Goal: Task Accomplishment & Management: Manage account settings

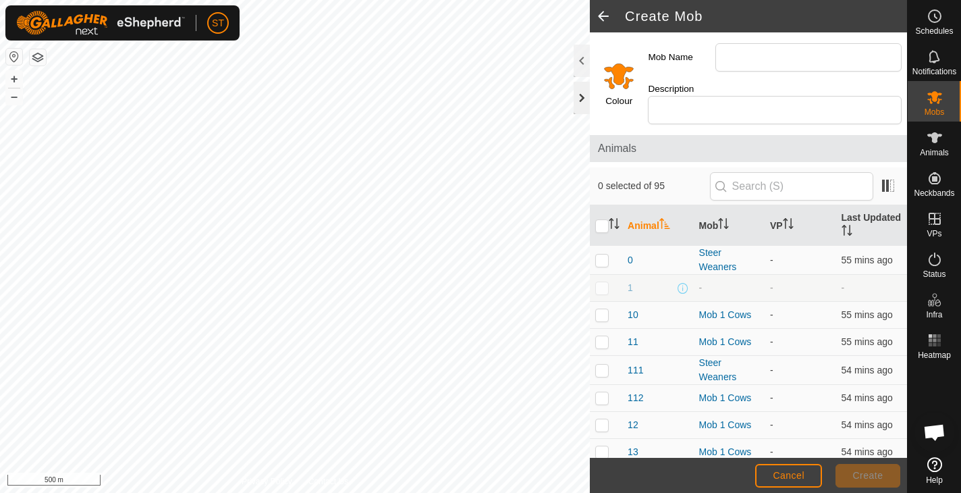
click at [578, 98] on div at bounding box center [582, 98] width 16 height 32
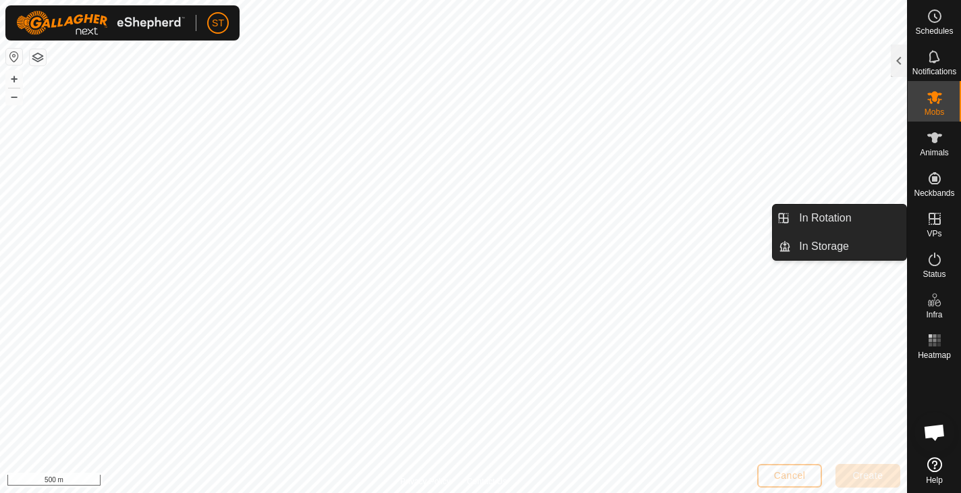
click at [936, 221] on icon at bounding box center [935, 219] width 16 height 16
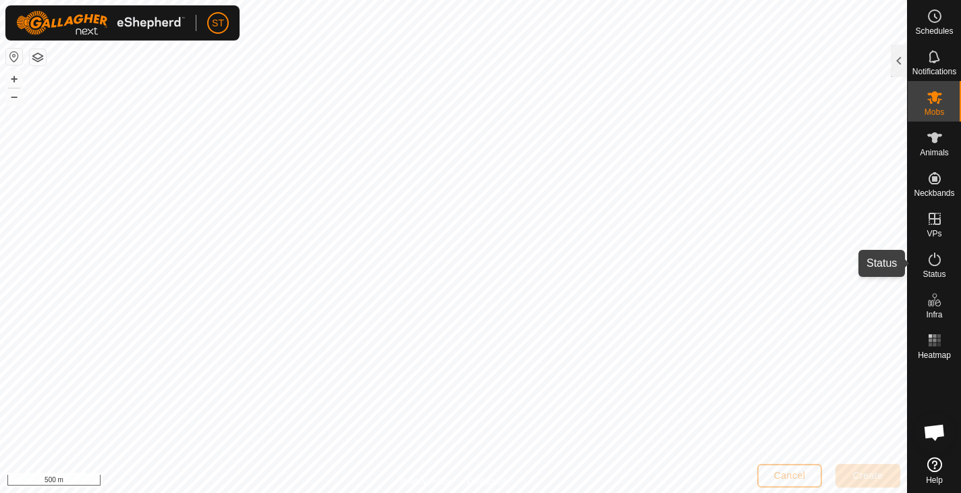
click at [933, 263] on icon at bounding box center [935, 259] width 16 height 16
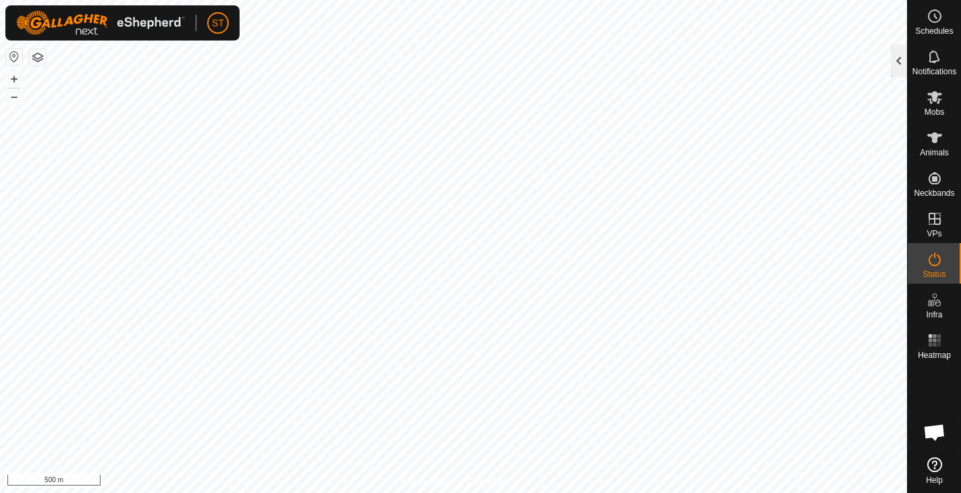
click at [894, 56] on div at bounding box center [899, 61] width 16 height 32
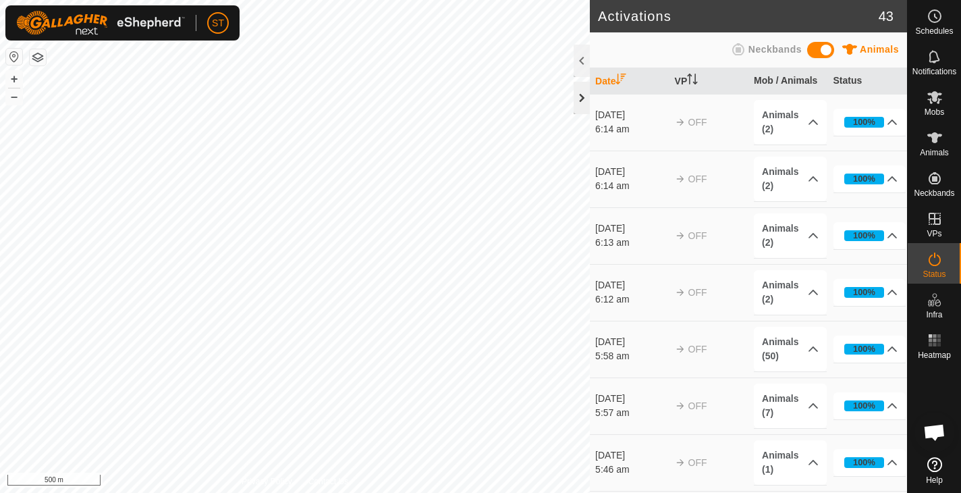
click at [582, 99] on div at bounding box center [582, 98] width 16 height 32
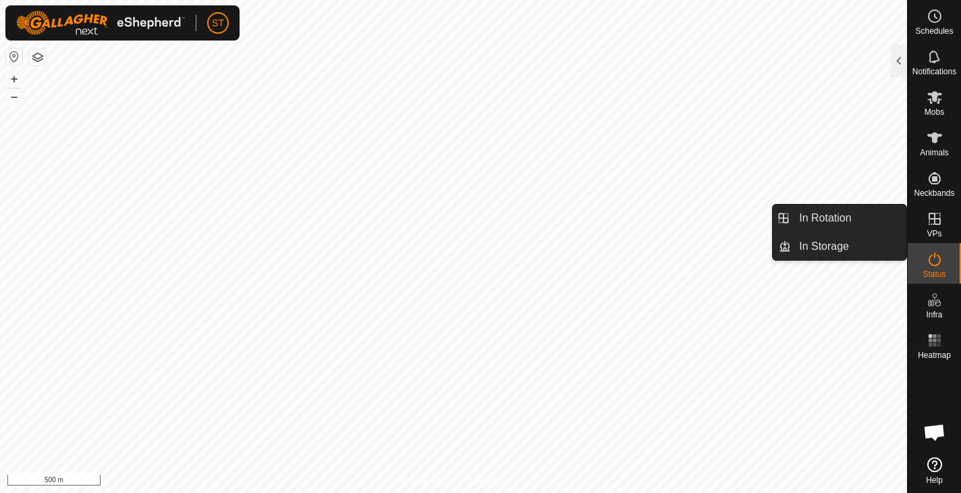
click at [935, 217] on icon at bounding box center [935, 219] width 12 height 12
click at [817, 217] on link "In Rotation" at bounding box center [848, 217] width 115 height 27
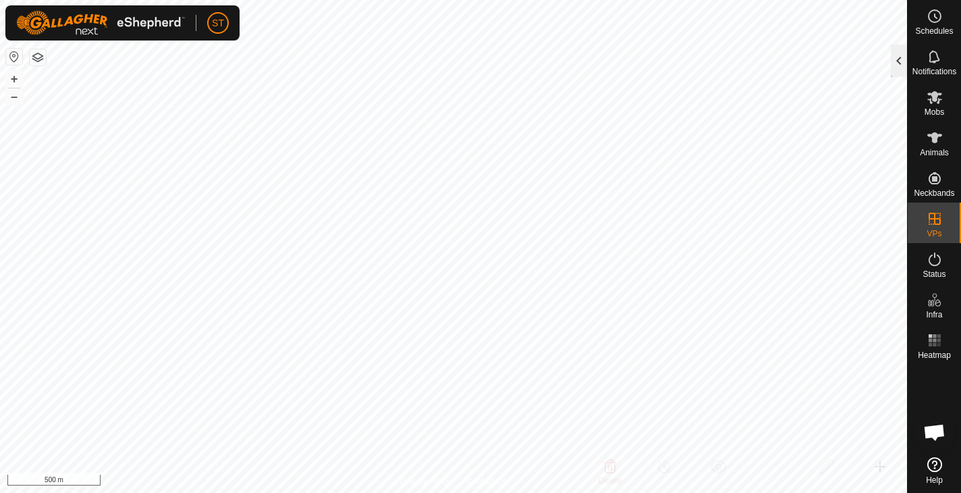
click at [901, 61] on div at bounding box center [899, 61] width 16 height 32
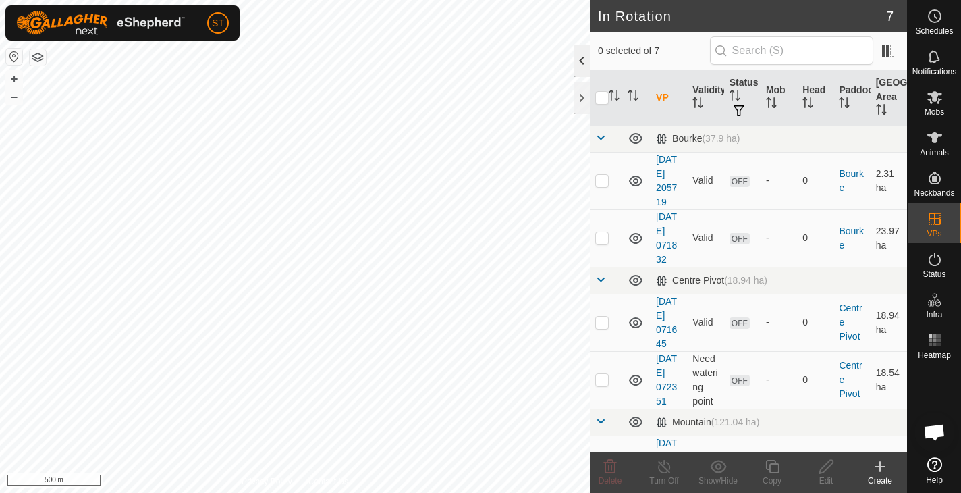
click at [584, 59] on div at bounding box center [582, 61] width 16 height 32
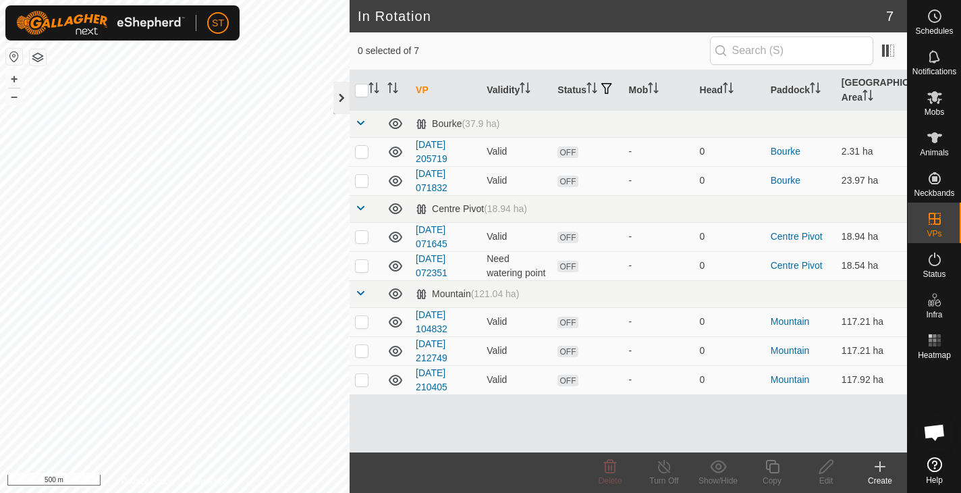
click at [340, 94] on div at bounding box center [341, 98] width 16 height 32
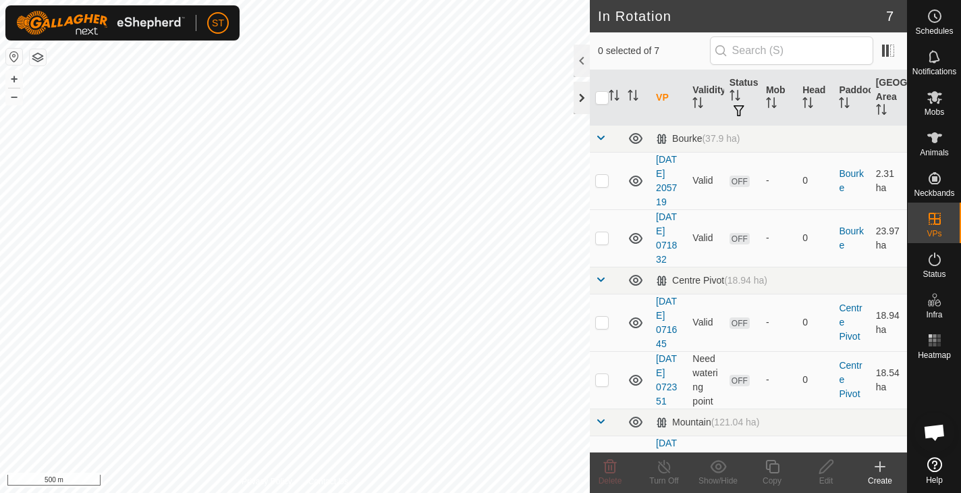
click at [584, 99] on div at bounding box center [582, 98] width 16 height 32
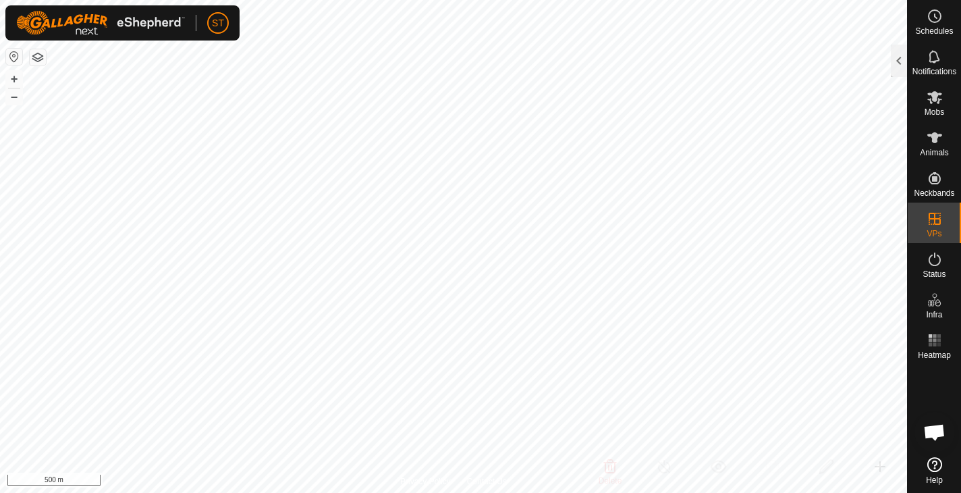
click at [40, 53] on button "button" at bounding box center [38, 57] width 16 height 16
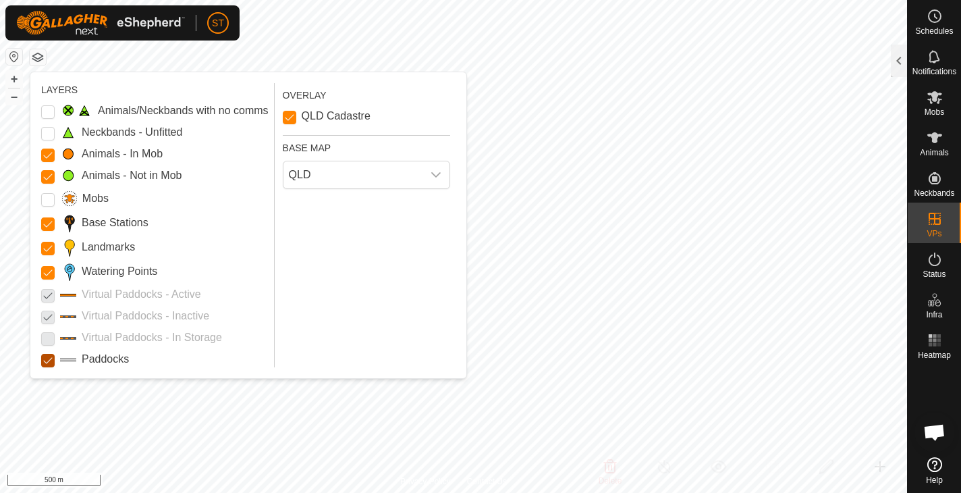
click at [48, 361] on input "Paddocks" at bounding box center [47, 360] width 13 height 13
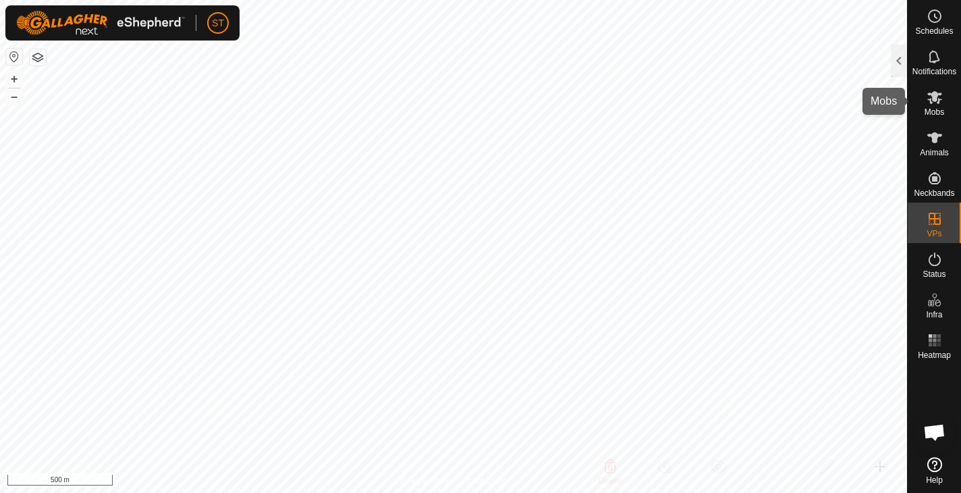
click at [937, 101] on icon at bounding box center [935, 97] width 16 height 16
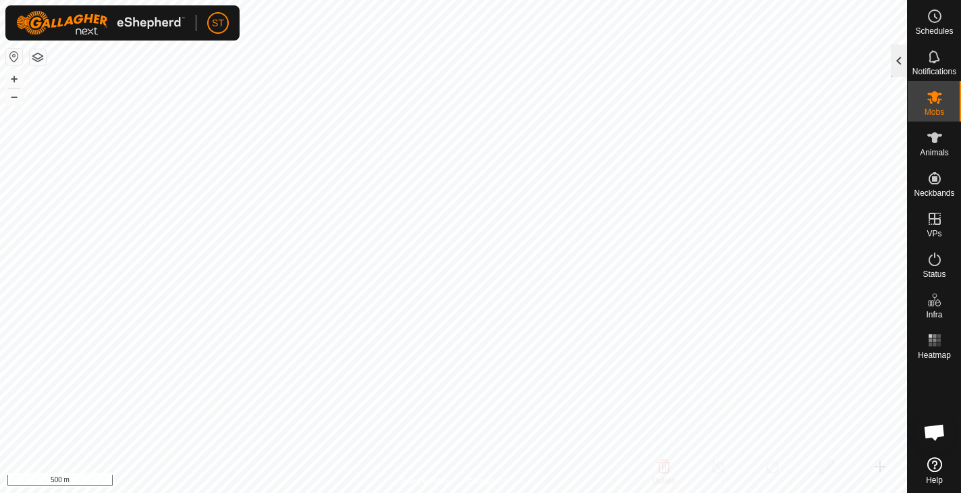
click at [898, 57] on div at bounding box center [899, 61] width 16 height 32
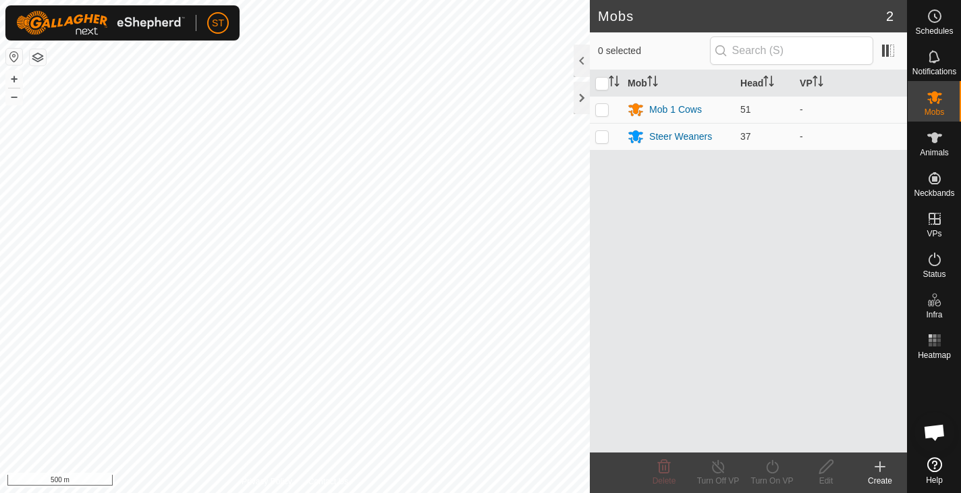
click at [880, 464] on icon at bounding box center [880, 466] width 0 height 9
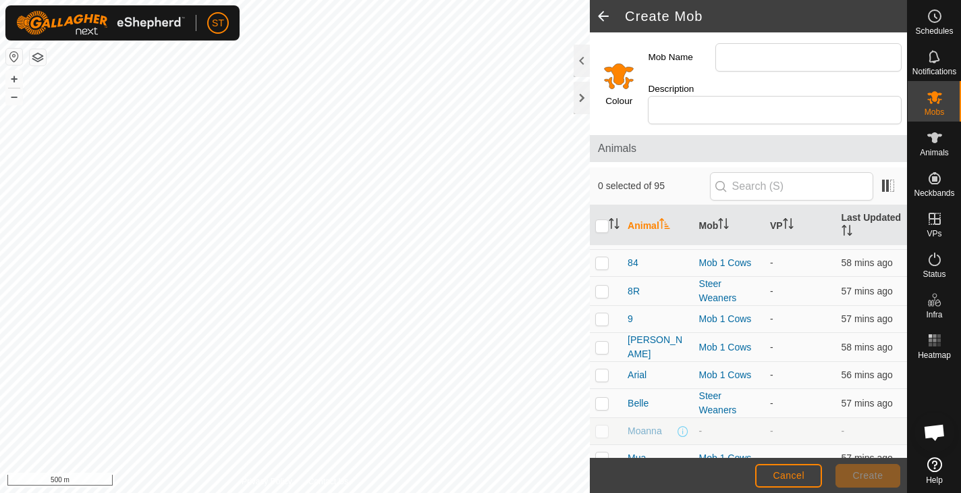
scroll to position [2414, 0]
click at [581, 96] on div at bounding box center [582, 98] width 16 height 32
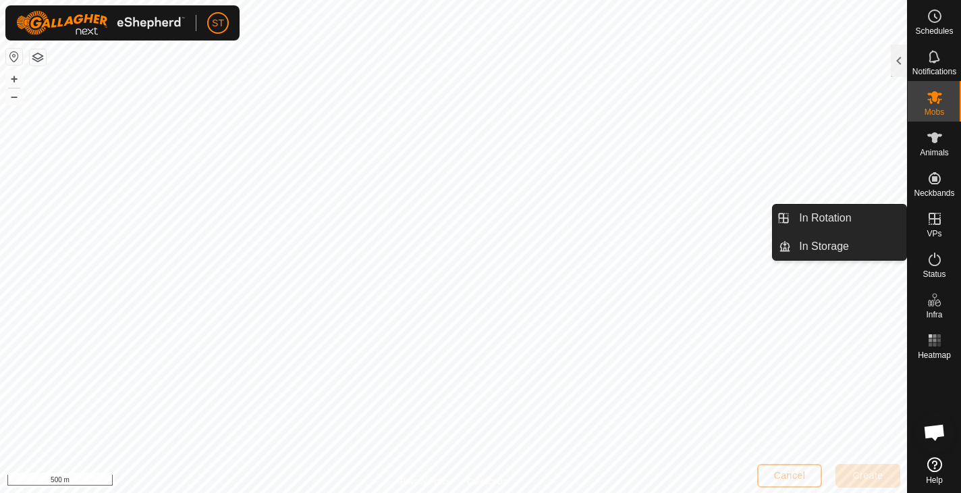
click at [937, 220] on icon at bounding box center [935, 219] width 16 height 16
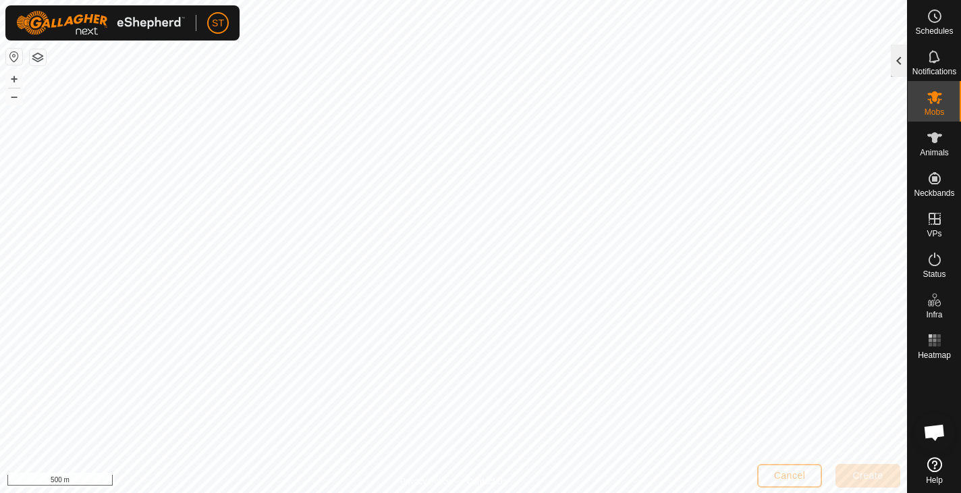
click at [898, 60] on div at bounding box center [899, 61] width 16 height 32
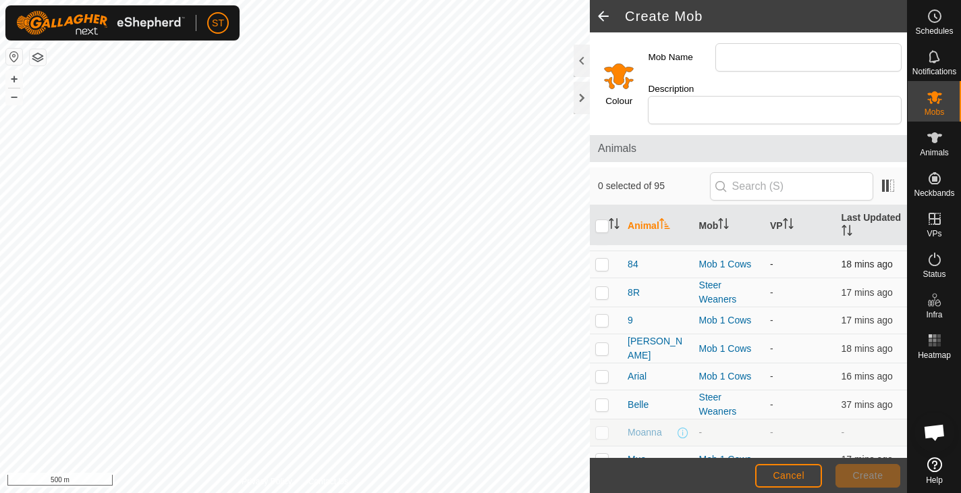
click at [601, 258] on p-checkbox at bounding box center [601, 263] width 13 height 11
click at [603, 258] on p-checkbox at bounding box center [601, 263] width 13 height 11
checkbox input "false"
click at [582, 60] on div at bounding box center [582, 61] width 16 height 32
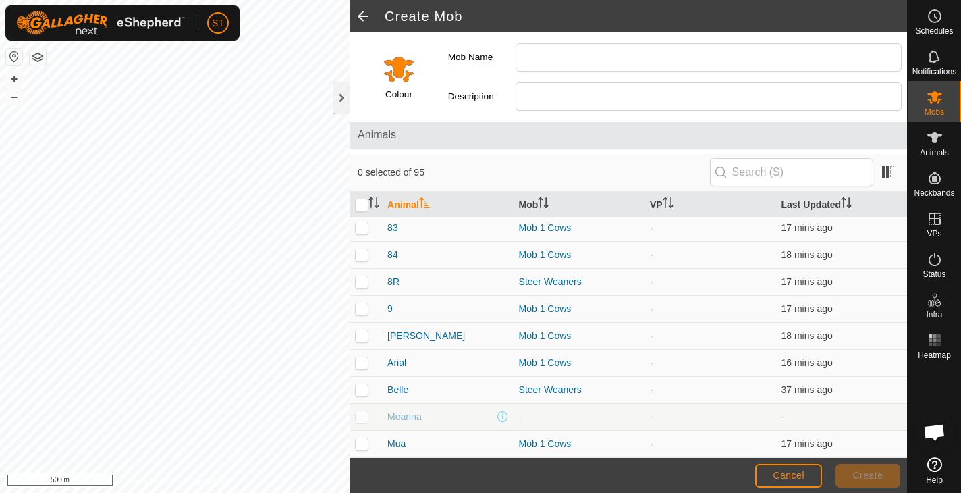
scroll to position [2325, 0]
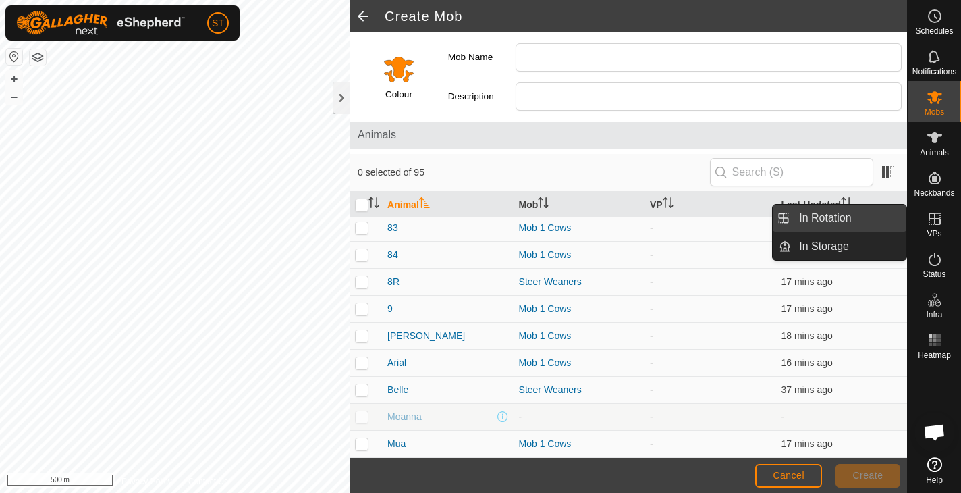
click at [829, 217] on link "In Rotation" at bounding box center [848, 217] width 115 height 27
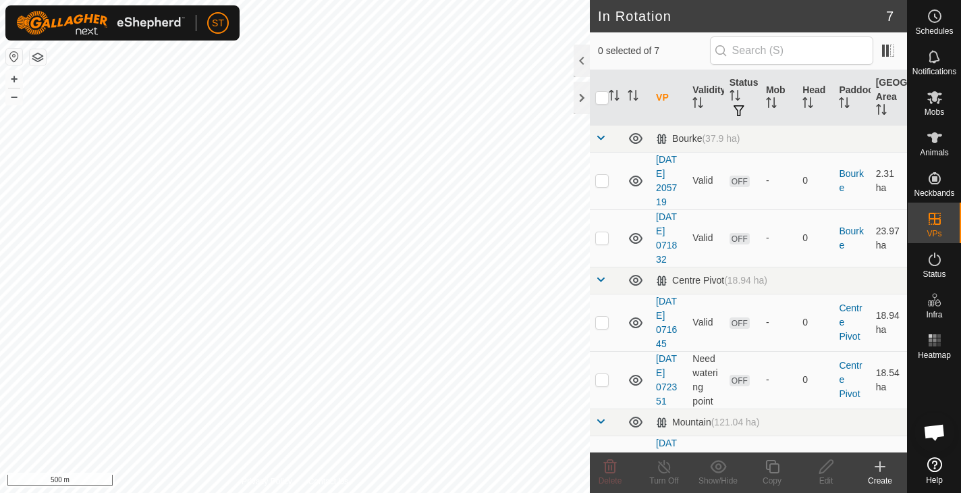
click at [883, 480] on div "Create" at bounding box center [880, 480] width 54 height 12
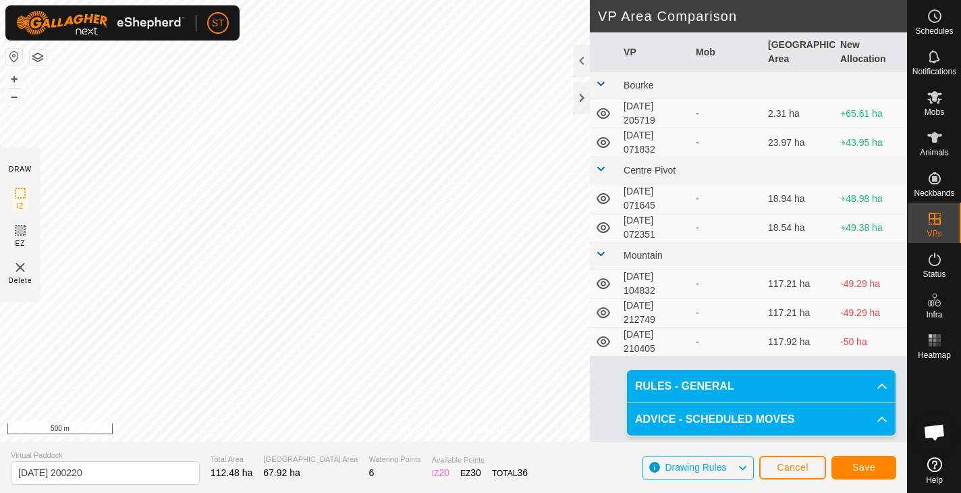
click at [603, 142] on icon at bounding box center [603, 142] width 16 height 16
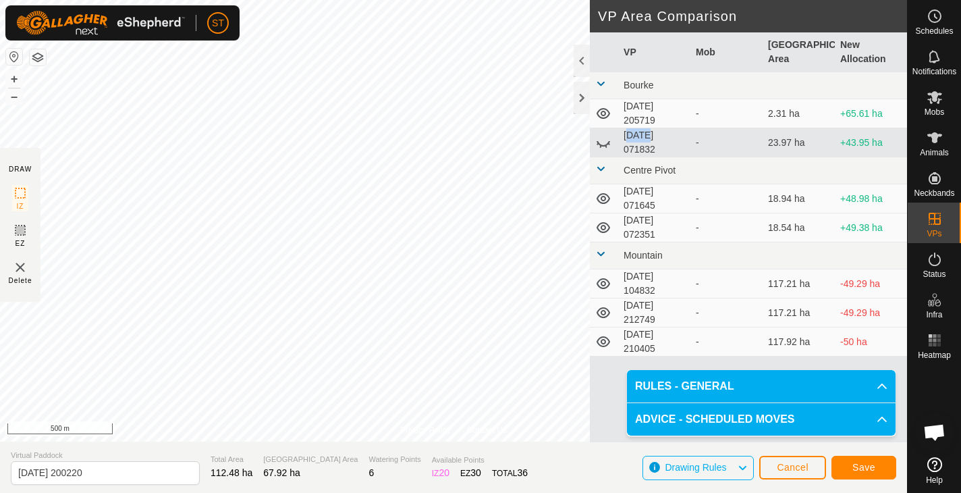
click at [603, 142] on icon at bounding box center [603, 142] width 16 height 16
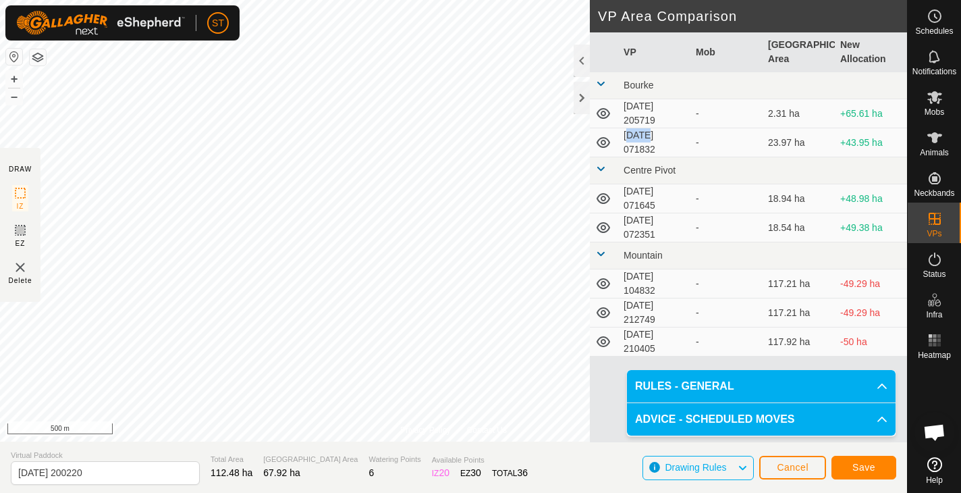
click at [867, 468] on span "Save" at bounding box center [863, 467] width 23 height 11
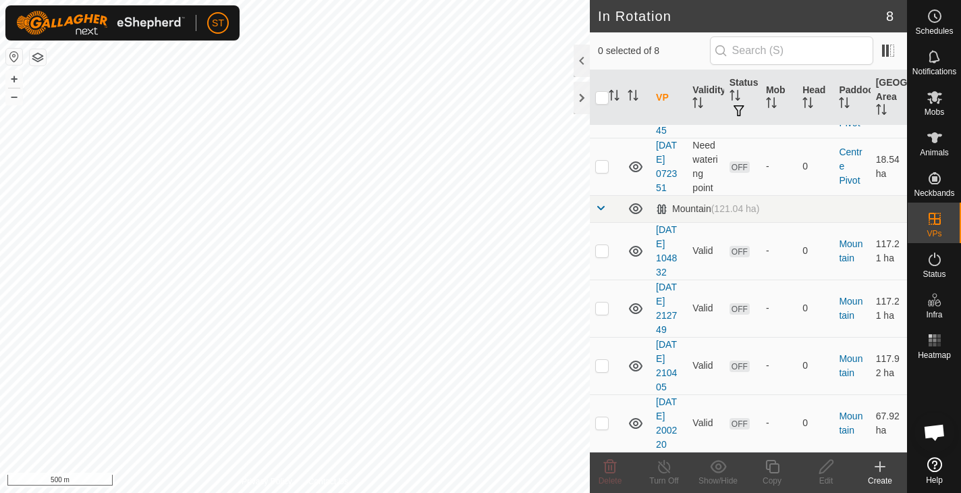
scroll to position [214, 0]
click at [580, 60] on div at bounding box center [582, 61] width 16 height 32
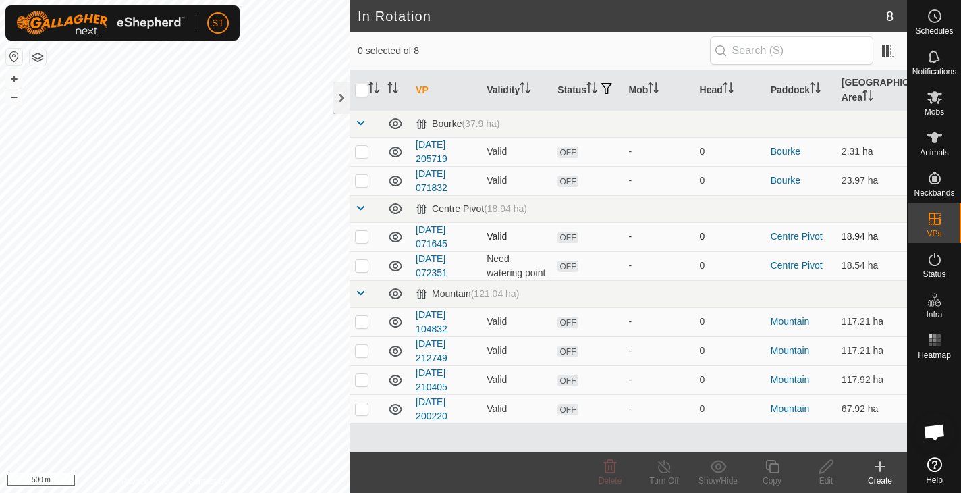
checkbox input "true"
click at [882, 466] on icon at bounding box center [879, 466] width 9 height 0
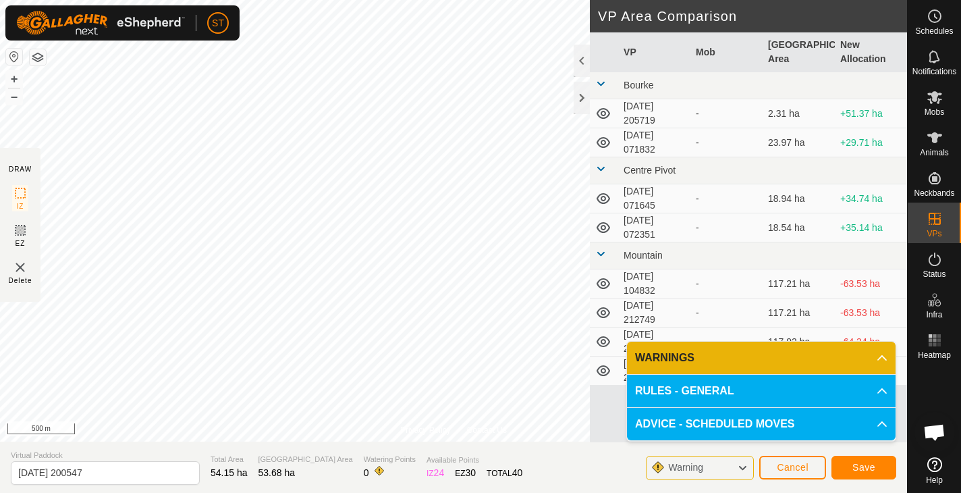
click at [871, 468] on span "Save" at bounding box center [863, 467] width 23 height 11
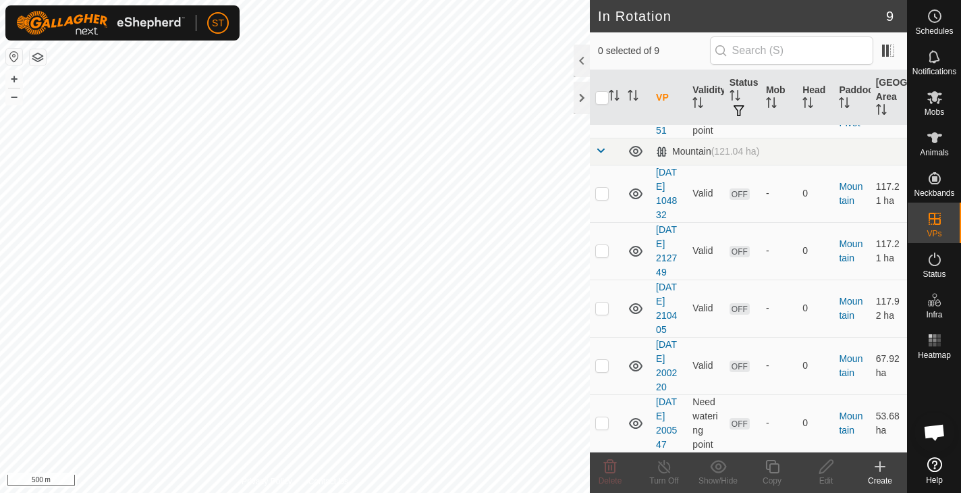
scroll to position [271, 0]
click at [603, 425] on p-checkbox at bounding box center [601, 422] width 13 height 11
checkbox input "true"
click at [879, 466] on icon at bounding box center [879, 466] width 9 height 0
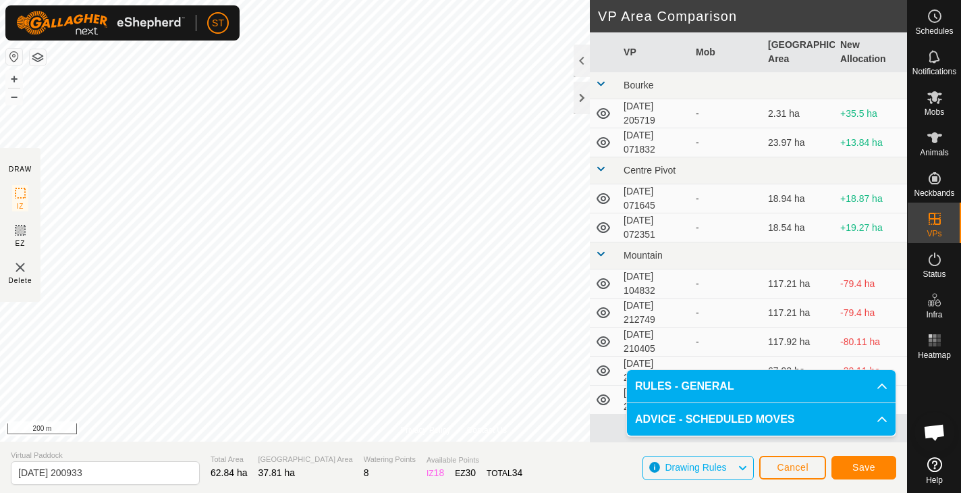
click at [860, 464] on span "Save" at bounding box center [863, 467] width 23 height 11
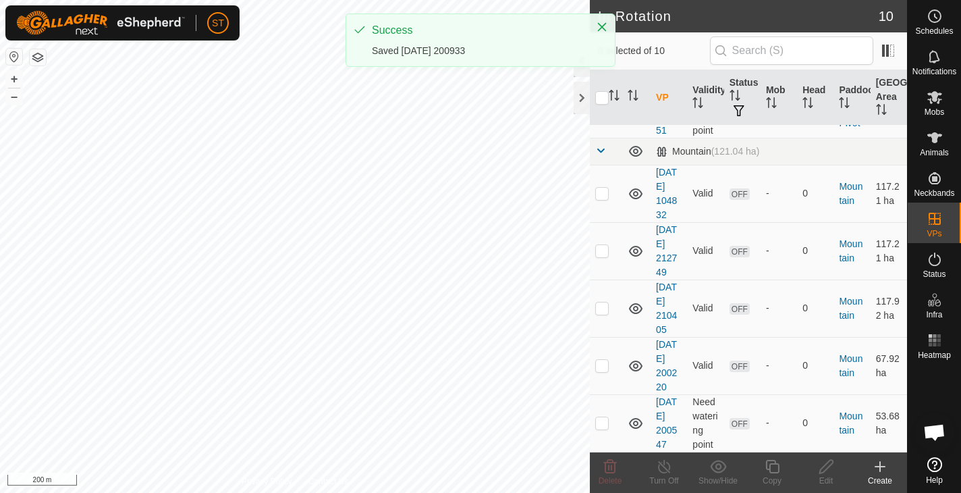
scroll to position [329, 0]
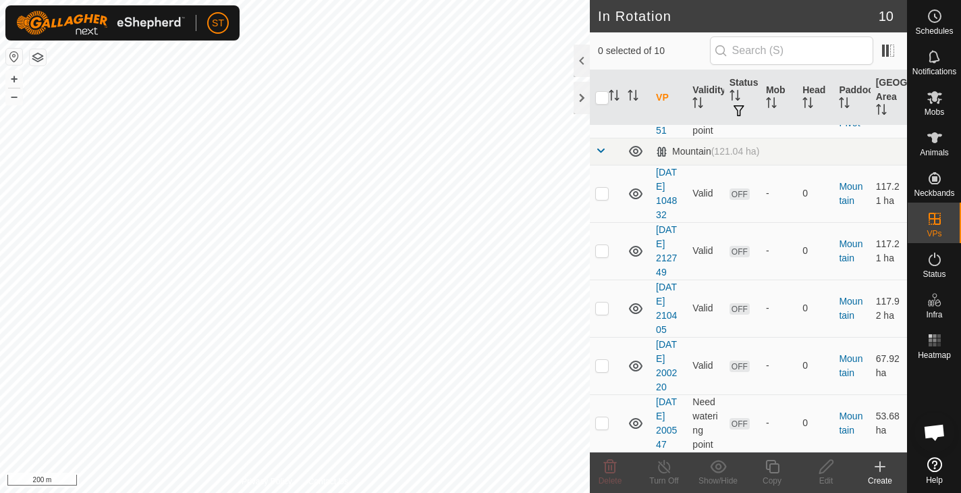
checkbox input "true"
click at [599, 422] on p-checkbox at bounding box center [601, 422] width 13 height 11
click at [623, 393] on td at bounding box center [636, 365] width 28 height 57
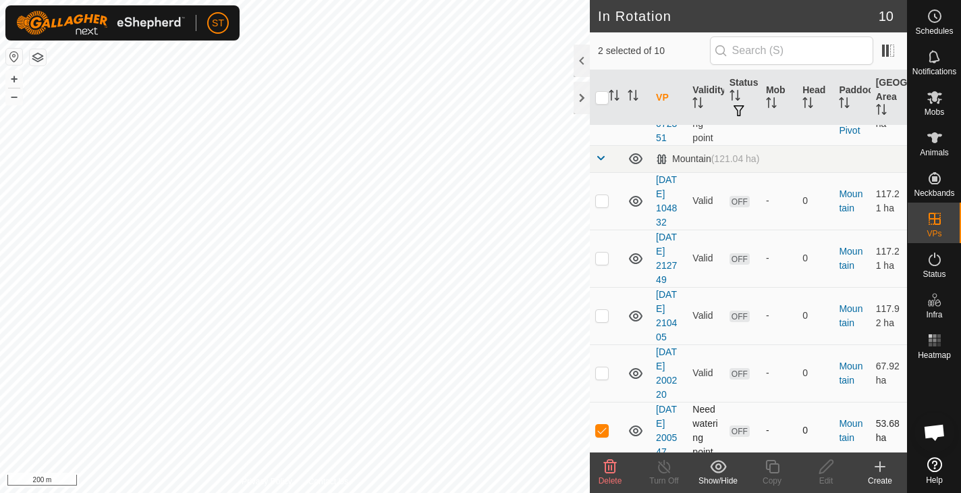
click at [603, 427] on p-checkbox at bounding box center [601, 430] width 13 height 11
checkbox input "false"
click at [602, 374] on p-checkbox at bounding box center [601, 372] width 13 height 11
click at [604, 392] on td at bounding box center [606, 372] width 32 height 57
checkbox input "false"
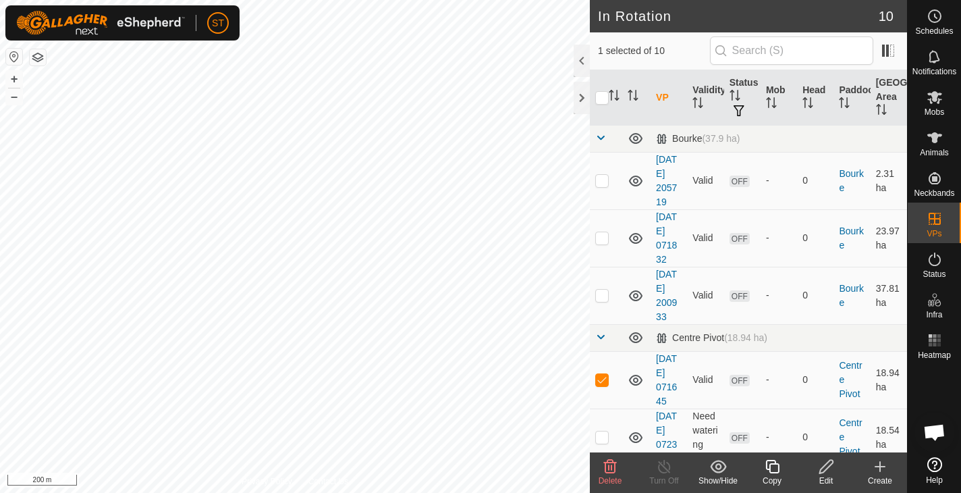
scroll to position [0, 0]
click at [601, 376] on p-checkbox at bounding box center [601, 379] width 13 height 11
checkbox input "false"
click at [604, 239] on p-checkbox at bounding box center [601, 237] width 13 height 11
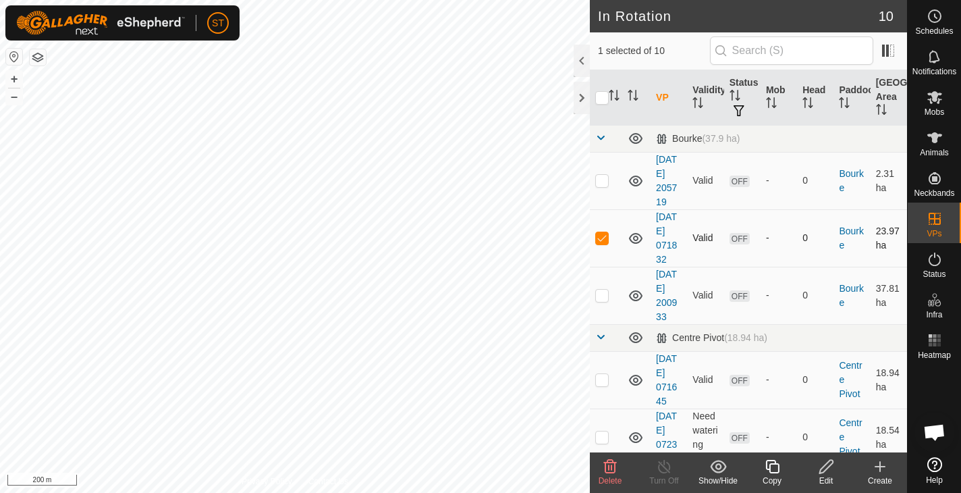
checkbox input "false"
click at [601, 298] on p-checkbox at bounding box center [601, 295] width 13 height 11
click at [603, 296] on p-checkbox at bounding box center [601, 295] width 13 height 11
checkbox input "false"
click at [879, 466] on icon at bounding box center [879, 466] width 9 height 0
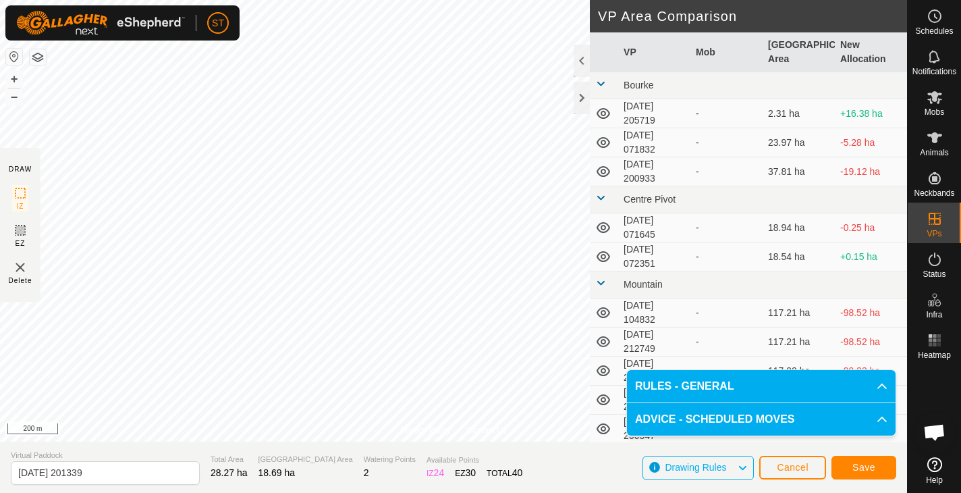
click at [868, 462] on span "Save" at bounding box center [863, 467] width 23 height 11
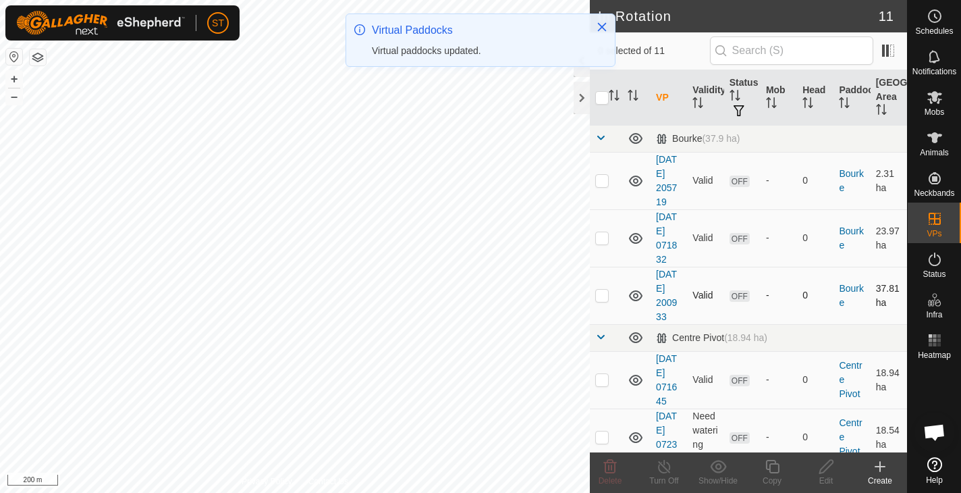
click at [603, 293] on p-checkbox at bounding box center [601, 295] width 13 height 11
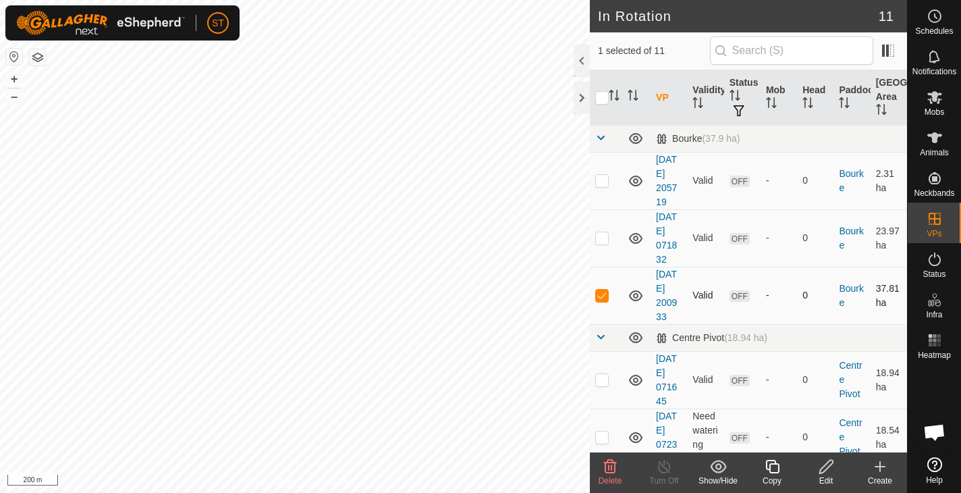
click at [602, 300] on p-checkbox at bounding box center [601, 295] width 13 height 11
checkbox input "false"
click at [601, 235] on p-checkbox at bounding box center [601, 237] width 13 height 11
click at [601, 239] on p-checkbox at bounding box center [601, 237] width 13 height 11
checkbox input "false"
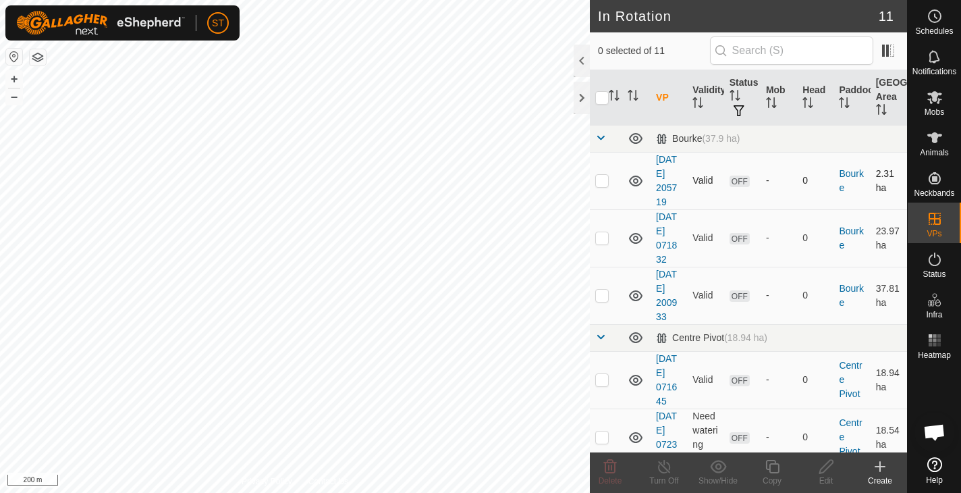
click at [599, 180] on p-checkbox at bounding box center [601, 180] width 13 height 11
click at [601, 179] on p-checkbox at bounding box center [601, 180] width 13 height 11
checkbox input "false"
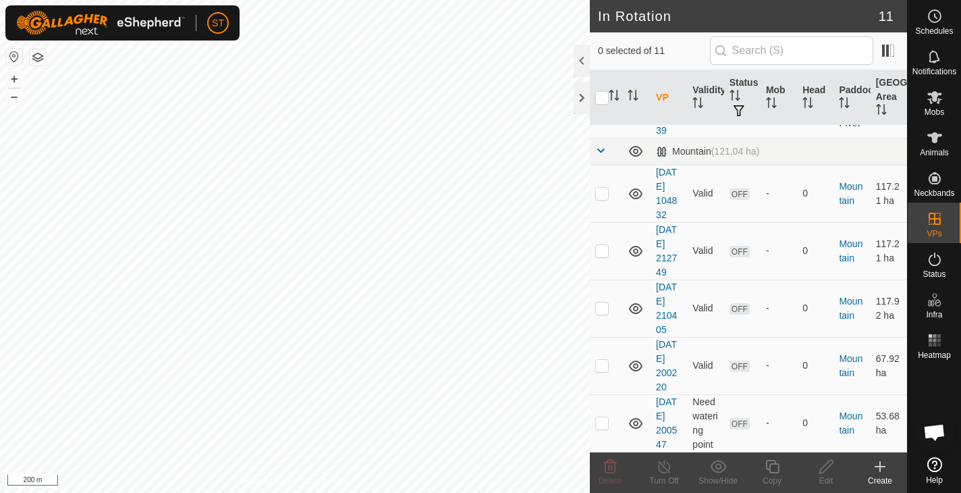
scroll to position [386, 0]
click at [601, 417] on p-checkbox at bounding box center [601, 422] width 13 height 11
click at [601, 424] on p-checkbox at bounding box center [601, 422] width 13 height 11
checkbox input "false"
click at [602, 366] on p-checkbox at bounding box center [601, 365] width 13 height 11
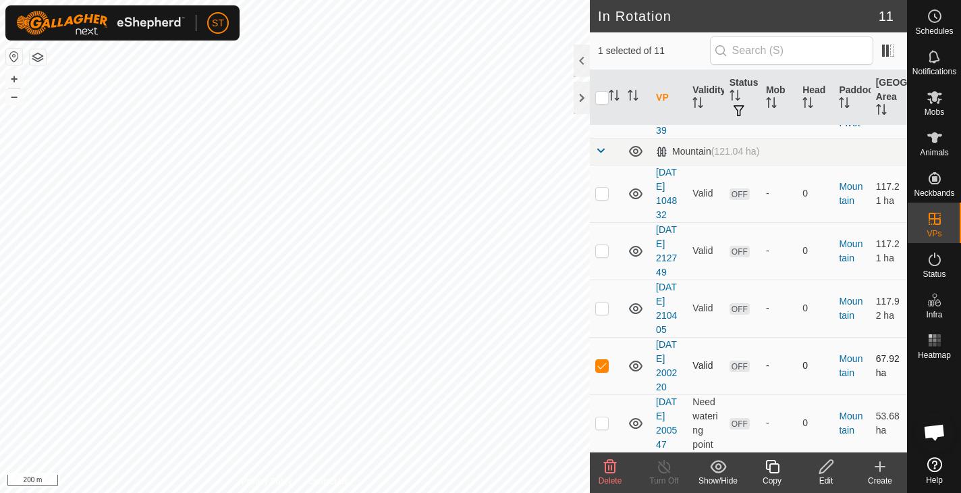
click at [602, 366] on p-checkbox at bounding box center [601, 365] width 13 height 11
checkbox input "false"
click at [603, 308] on p-checkbox at bounding box center [601, 307] width 13 height 11
checkbox input "false"
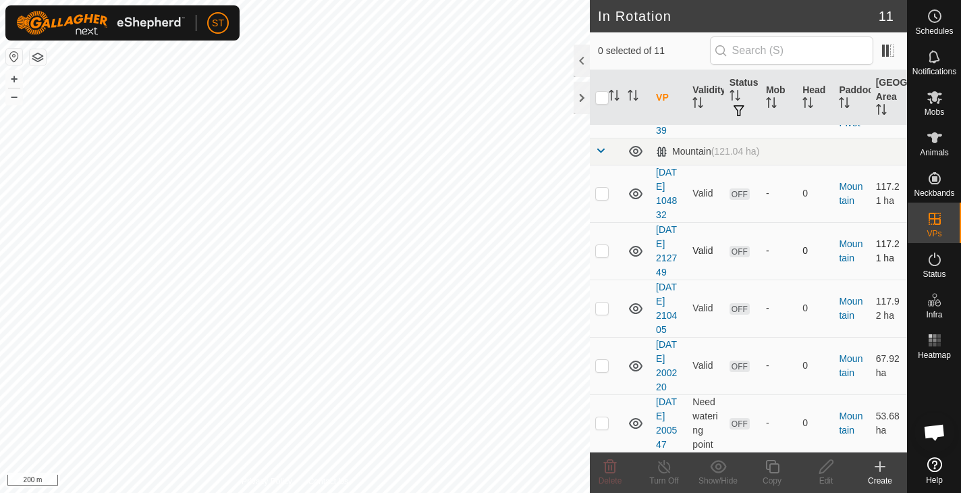
click at [605, 248] on p-checkbox at bounding box center [601, 250] width 13 height 11
checkbox input "false"
click at [601, 194] on p-checkbox at bounding box center [601, 193] width 13 height 11
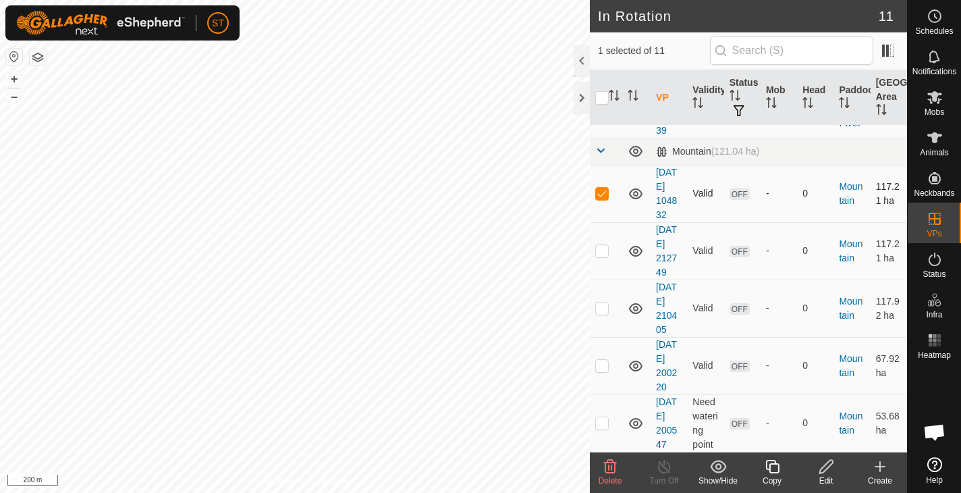
checkbox input "false"
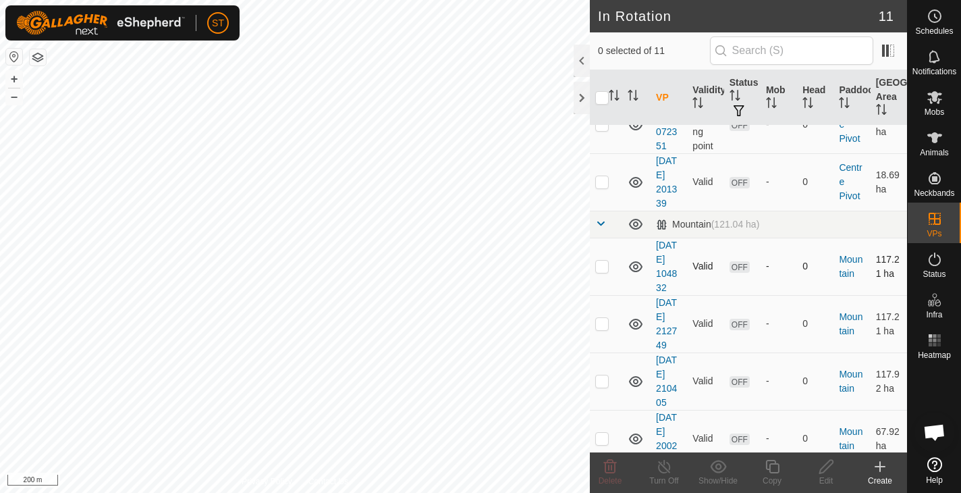
scroll to position [313, 0]
click at [601, 183] on p-checkbox at bounding box center [601, 180] width 13 height 11
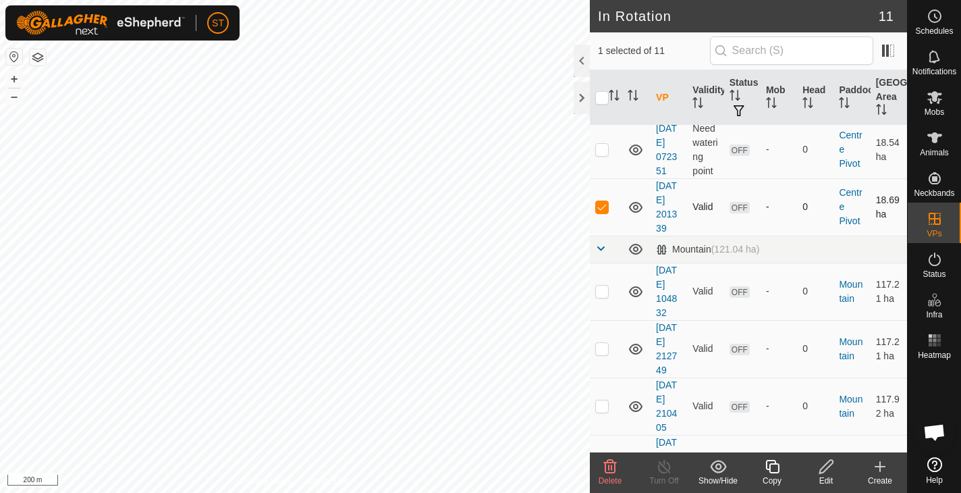
scroll to position [254, 0]
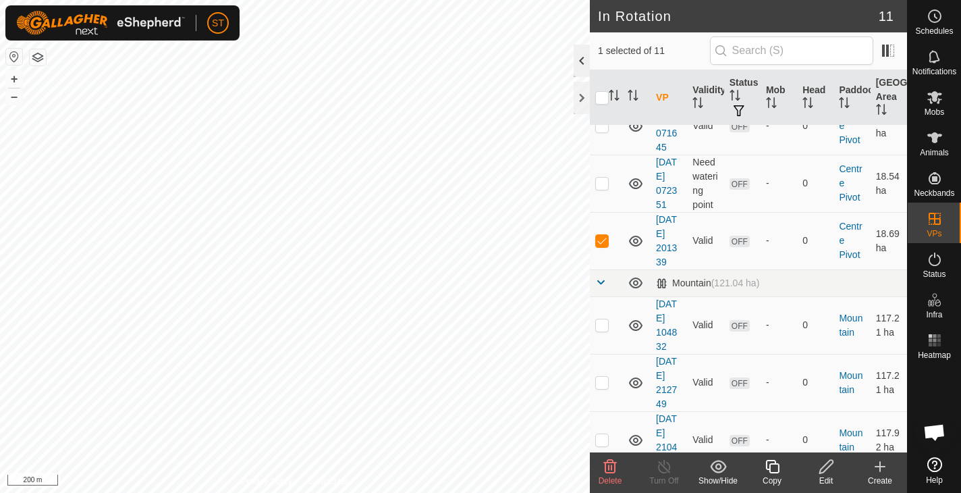
click at [580, 60] on div at bounding box center [582, 61] width 16 height 32
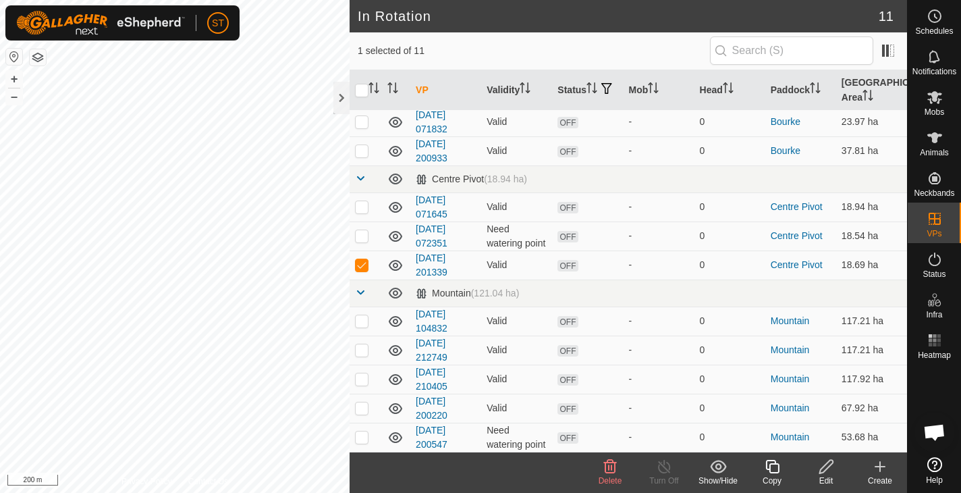
scroll to position [60, 0]
click at [609, 468] on icon at bounding box center [610, 466] width 13 height 13
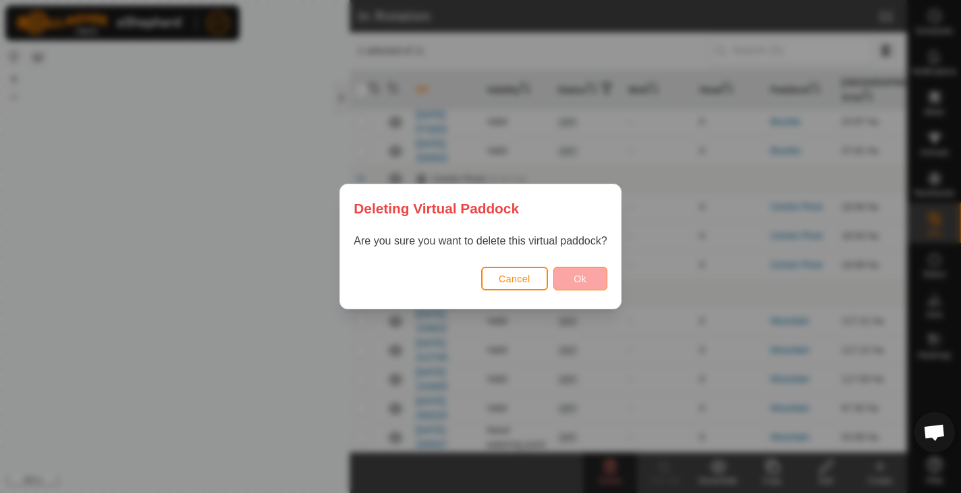
click at [577, 269] on button "Ok" at bounding box center [580, 279] width 54 height 24
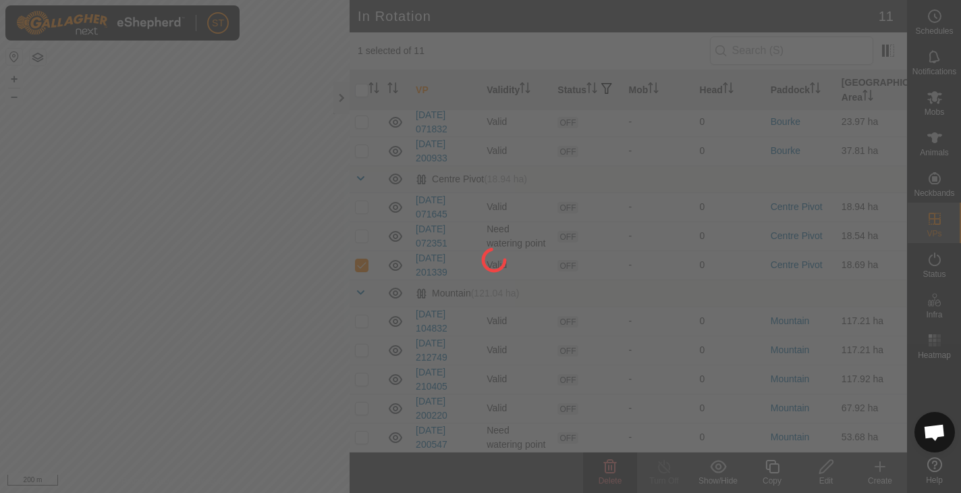
checkbox input "false"
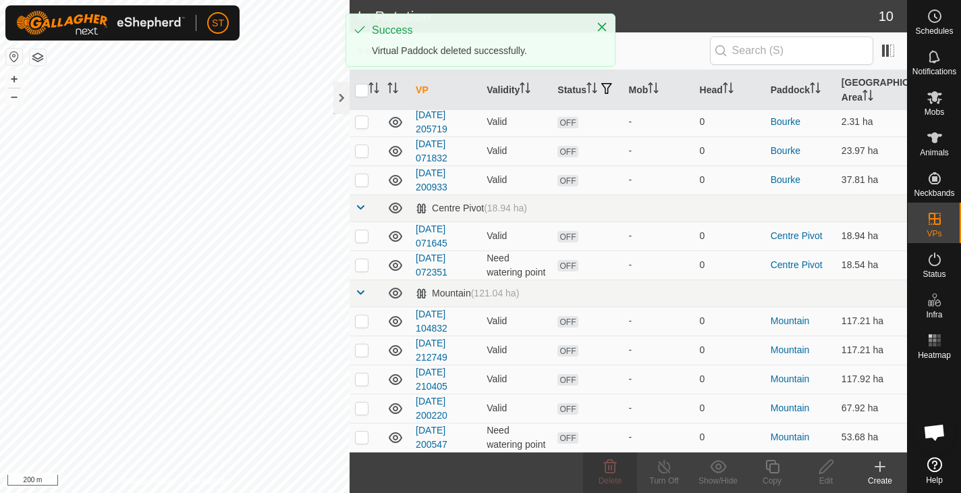
scroll to position [31, 0]
click at [366, 183] on p-checkbox at bounding box center [361, 179] width 13 height 11
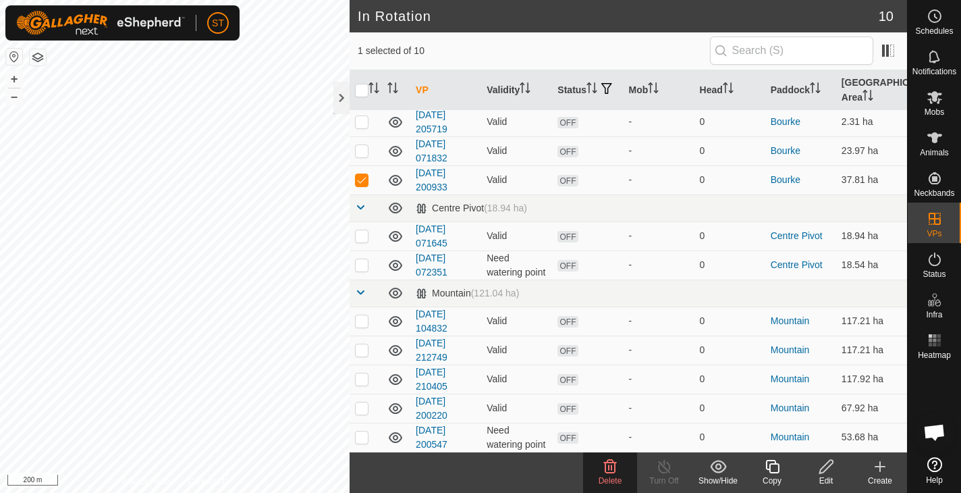
click at [612, 470] on icon at bounding box center [610, 466] width 13 height 13
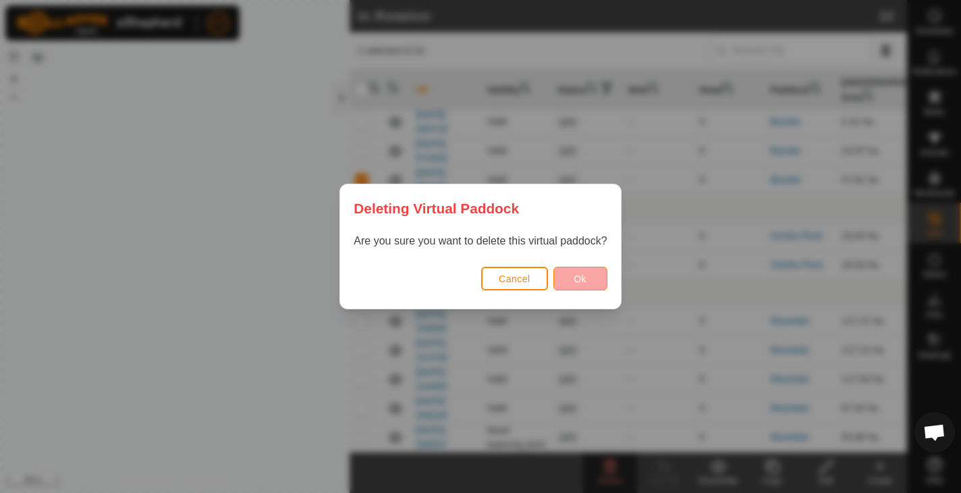
click at [582, 280] on span "Ok" at bounding box center [580, 278] width 13 height 11
checkbox input "false"
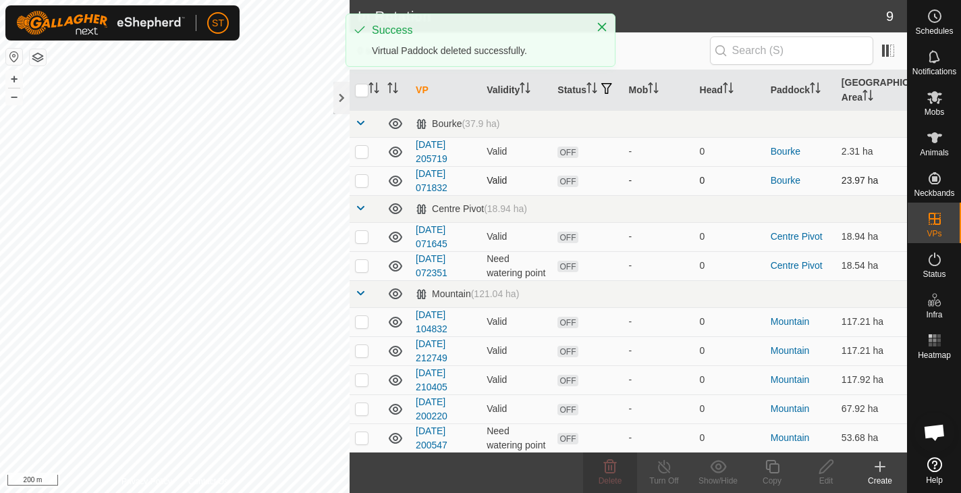
scroll to position [0, 0]
click at [358, 155] on p-checkbox at bounding box center [361, 151] width 13 height 11
checkbox input "true"
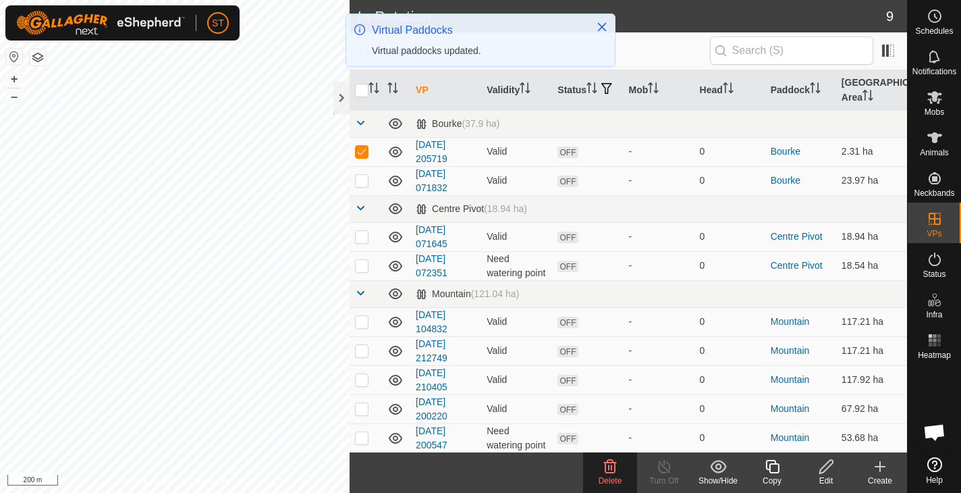
click at [609, 467] on icon at bounding box center [610, 466] width 13 height 13
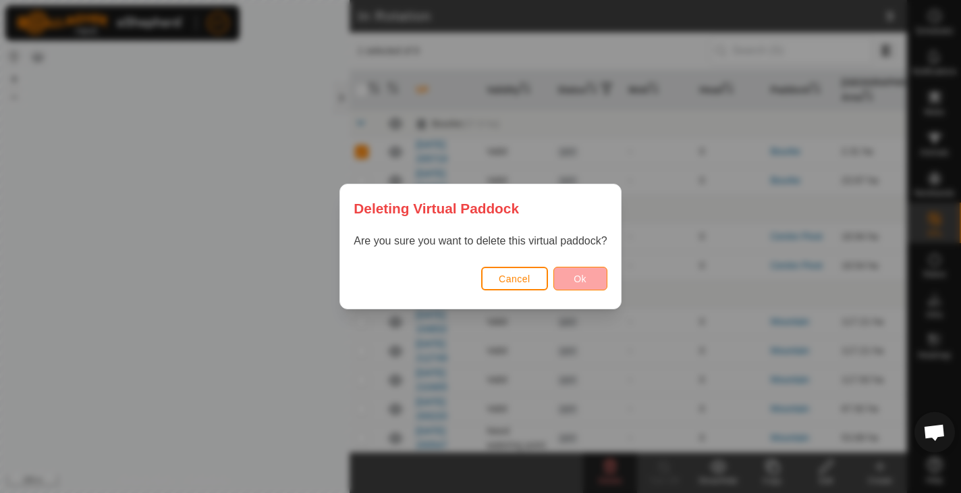
click at [580, 278] on span "Ok" at bounding box center [580, 278] width 13 height 11
checkbox input "false"
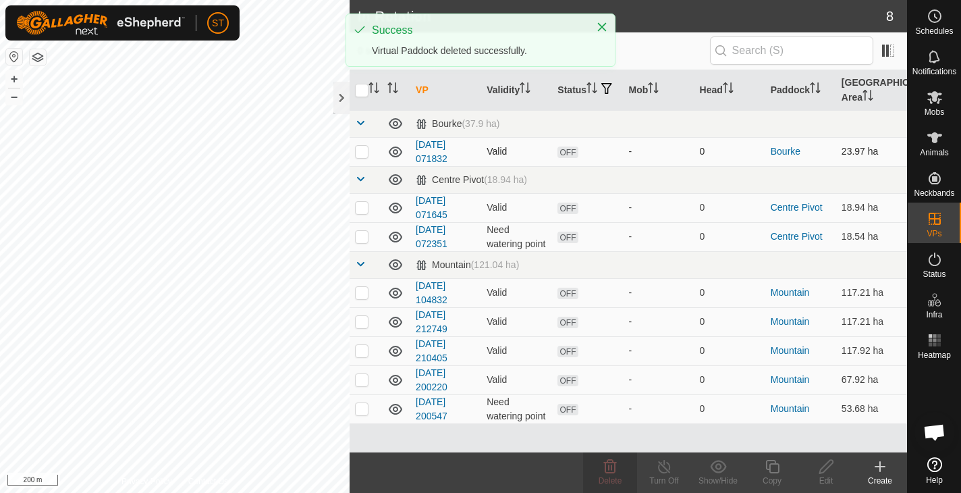
click at [361, 155] on p-checkbox at bounding box center [361, 151] width 13 height 11
checkbox input "true"
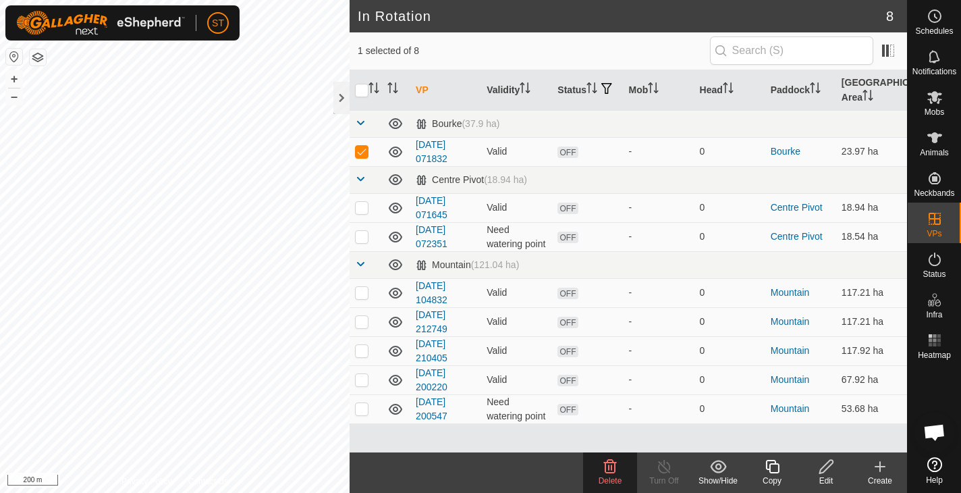
click at [612, 473] on icon at bounding box center [610, 466] width 13 height 13
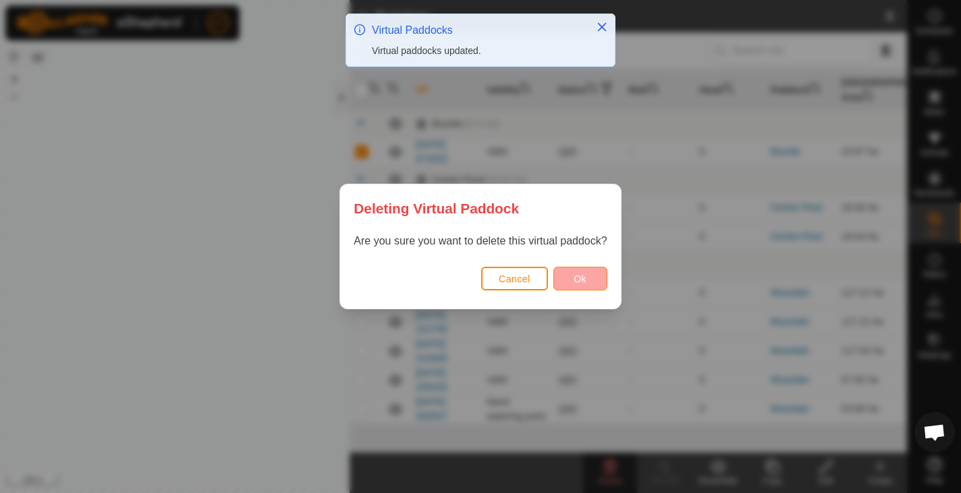
click at [582, 278] on span "Ok" at bounding box center [580, 278] width 13 height 11
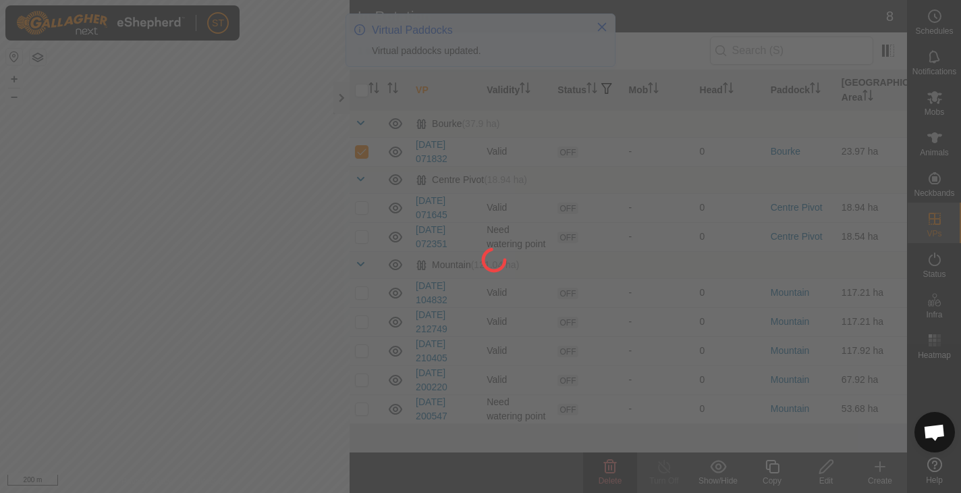
checkbox input "false"
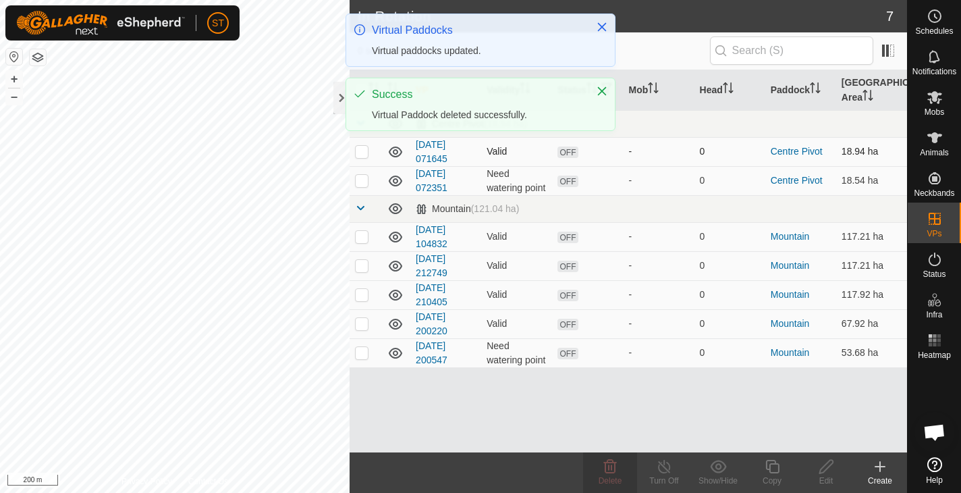
click at [361, 157] on p-checkbox at bounding box center [361, 151] width 13 height 11
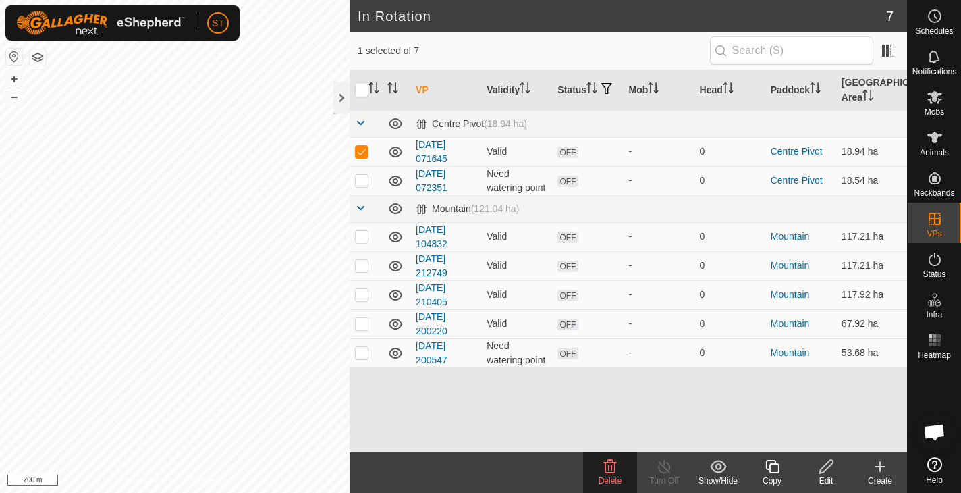
click at [609, 468] on icon at bounding box center [610, 466] width 13 height 13
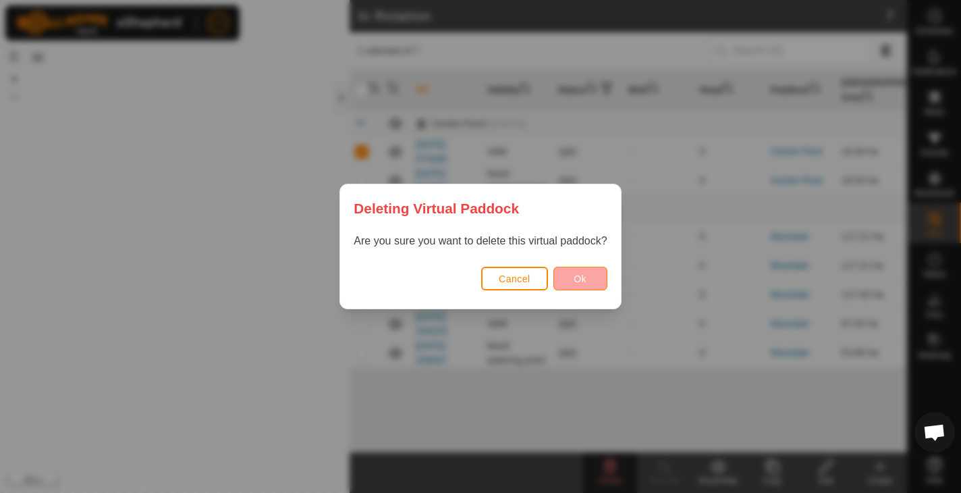
click at [576, 275] on span "Ok" at bounding box center [580, 278] width 13 height 11
checkbox input "false"
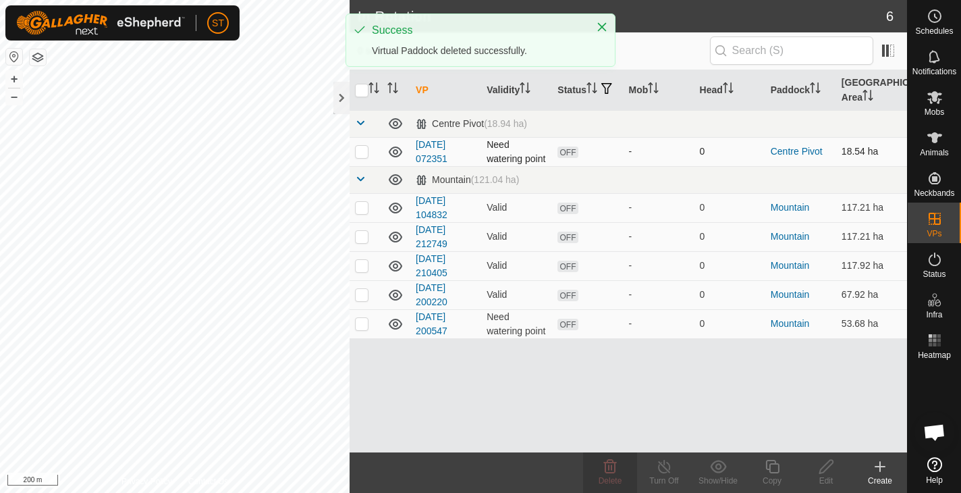
click at [362, 155] on p-checkbox at bounding box center [361, 151] width 13 height 11
checkbox input "true"
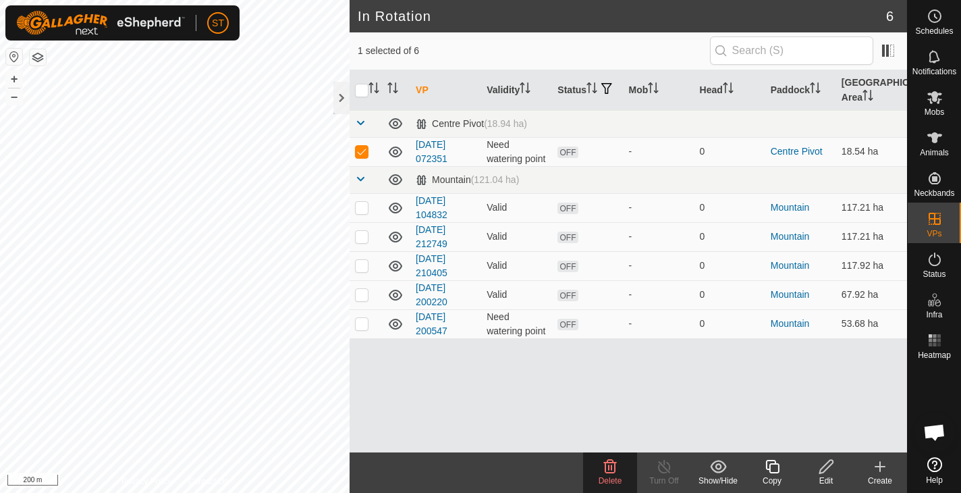
click at [609, 466] on icon at bounding box center [610, 466] width 13 height 13
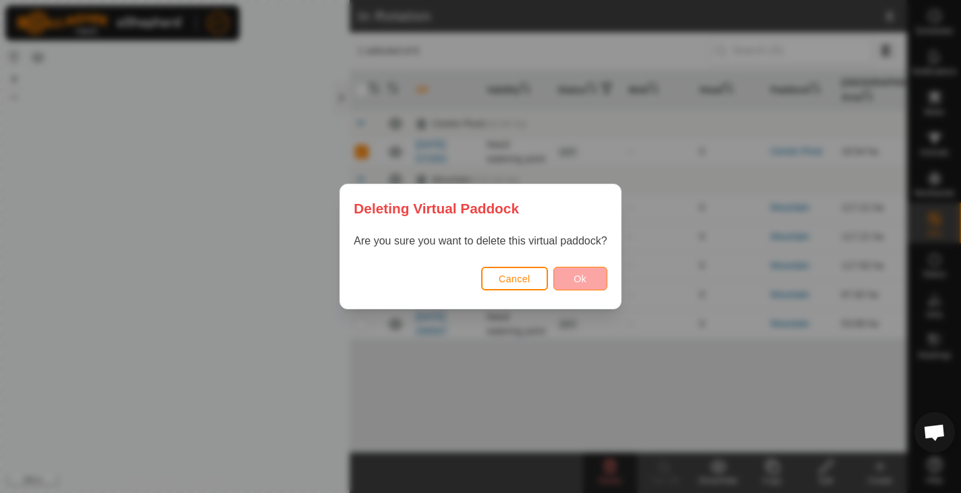
click at [578, 274] on span "Ok" at bounding box center [580, 278] width 13 height 11
checkbox input "false"
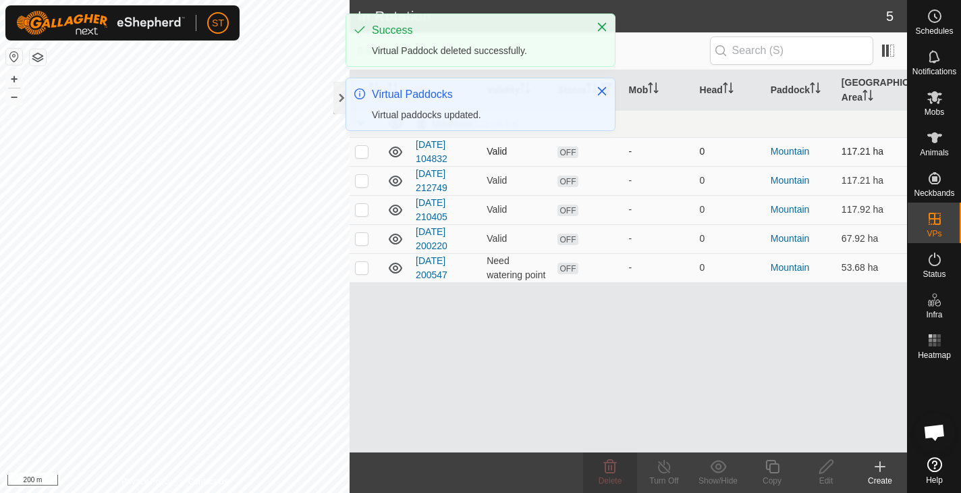
click at [363, 155] on p-checkbox at bounding box center [361, 151] width 13 height 11
checkbox input "true"
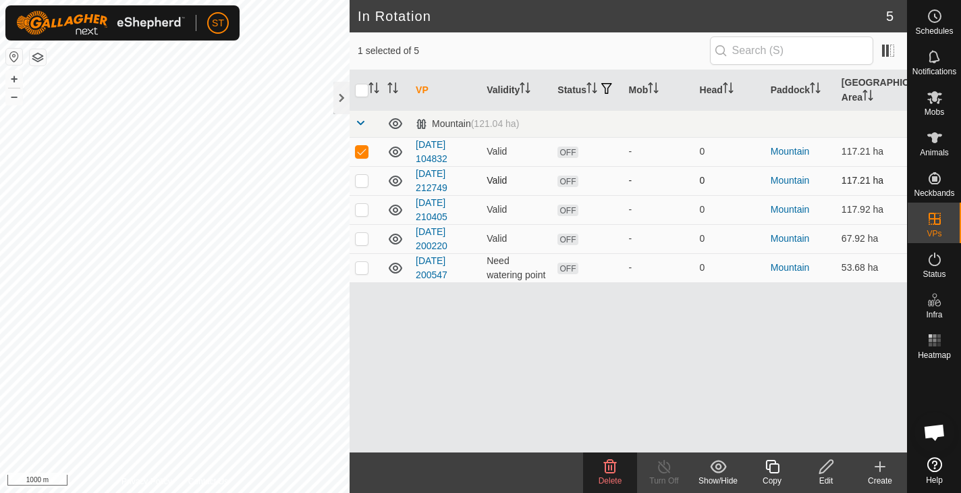
click at [364, 184] on p-checkbox at bounding box center [361, 180] width 13 height 11
checkbox input "true"
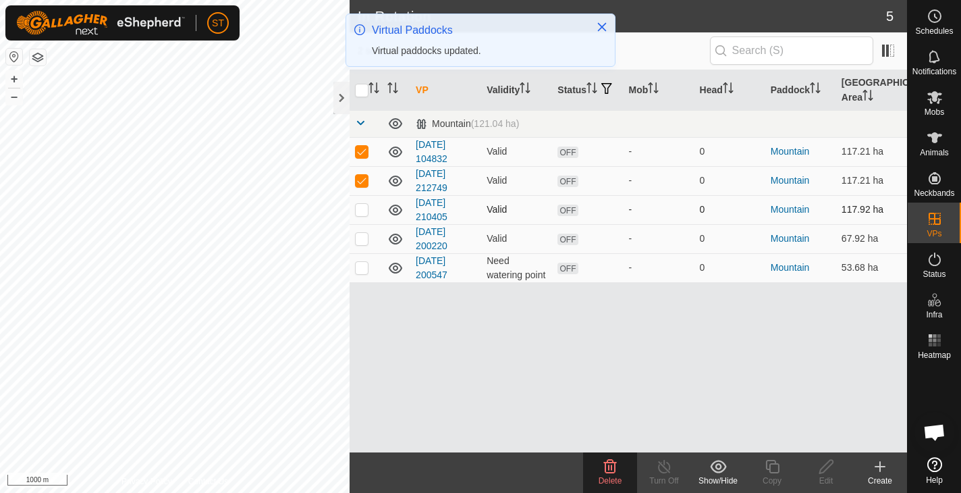
click at [359, 210] on p-checkbox at bounding box center [361, 209] width 13 height 11
checkbox input "true"
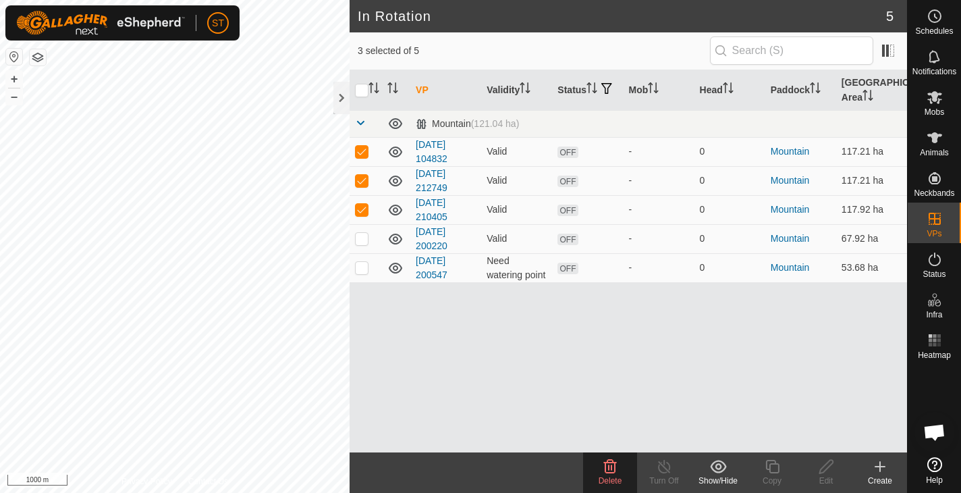
click at [609, 467] on icon at bounding box center [610, 466] width 13 height 13
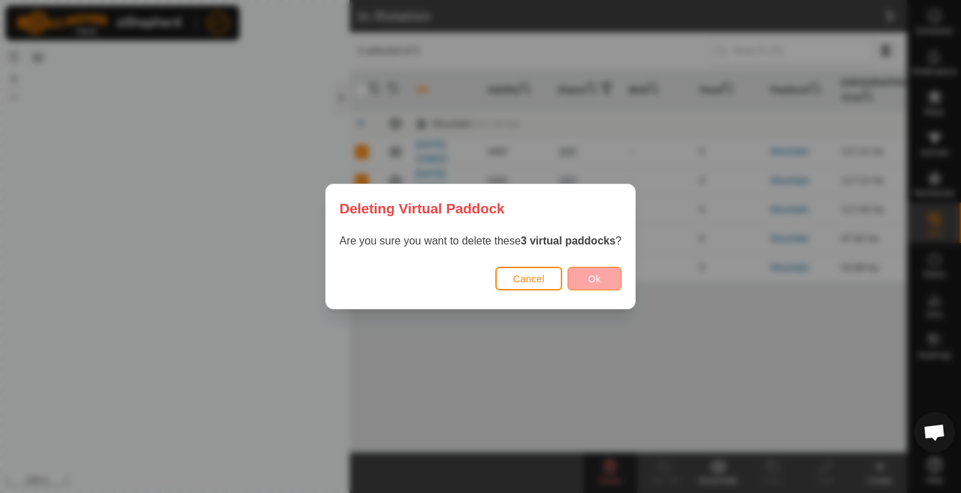
click at [595, 279] on span "Ok" at bounding box center [595, 278] width 13 height 11
checkbox input "false"
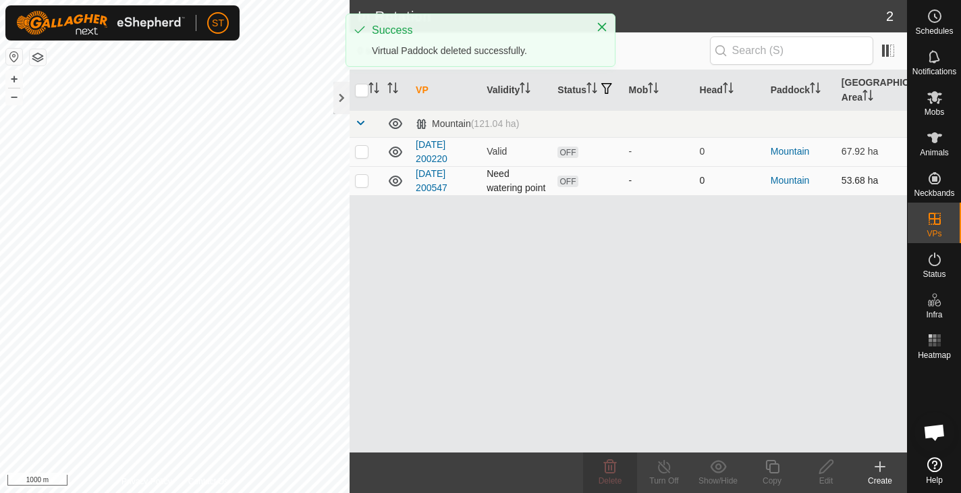
click at [357, 182] on p-checkbox at bounding box center [361, 180] width 13 height 11
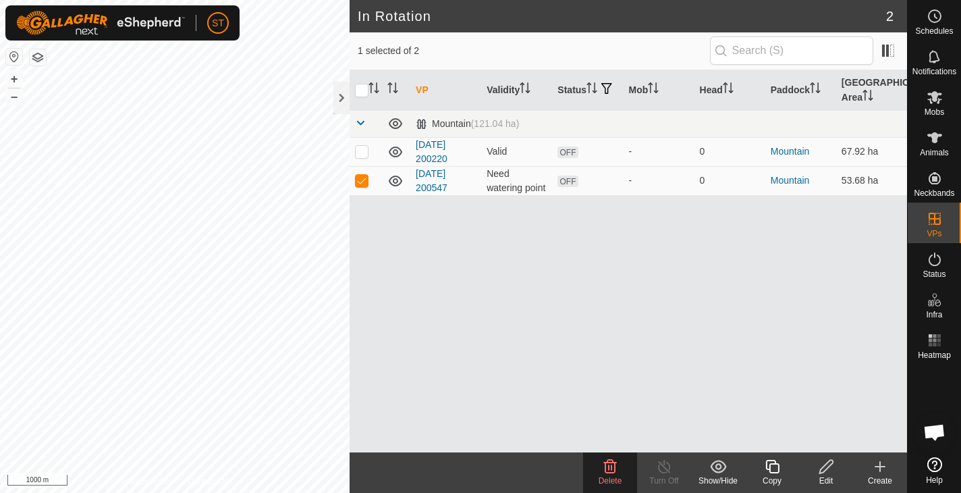
click at [606, 466] on icon at bounding box center [610, 466] width 13 height 13
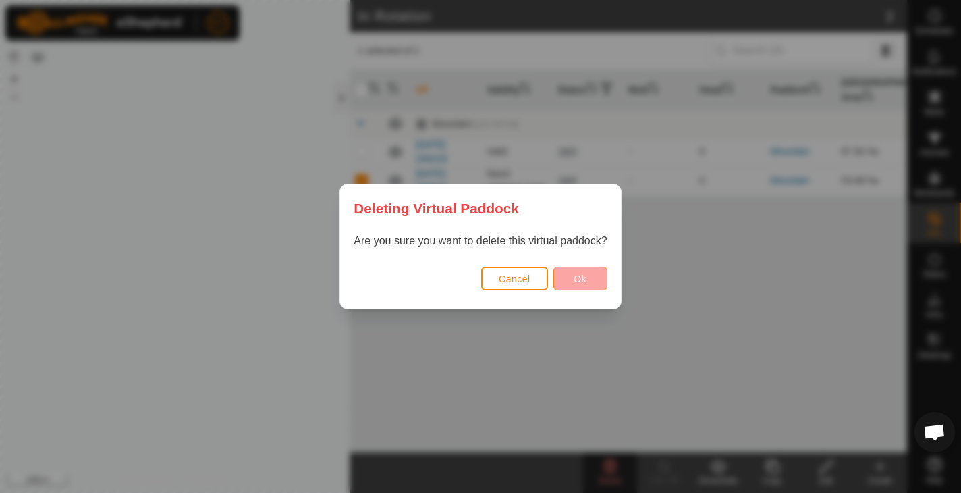
click at [574, 277] on span "Ok" at bounding box center [580, 278] width 13 height 11
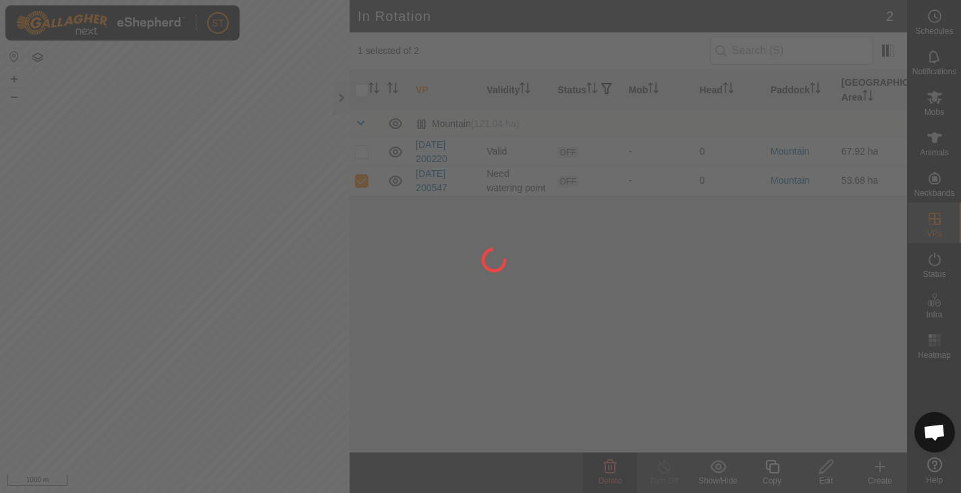
checkbox input "false"
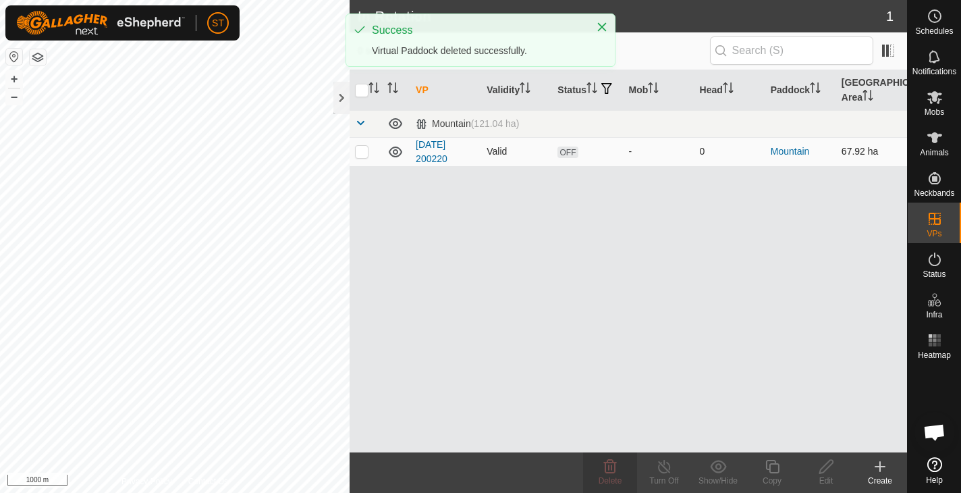
click at [360, 157] on p-checkbox at bounding box center [361, 151] width 13 height 11
checkbox input "true"
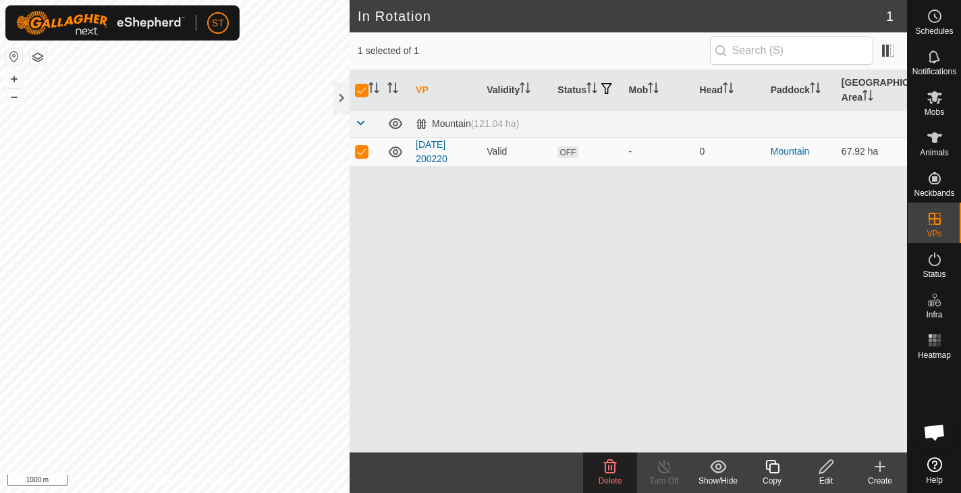
click at [609, 468] on icon at bounding box center [610, 466] width 13 height 13
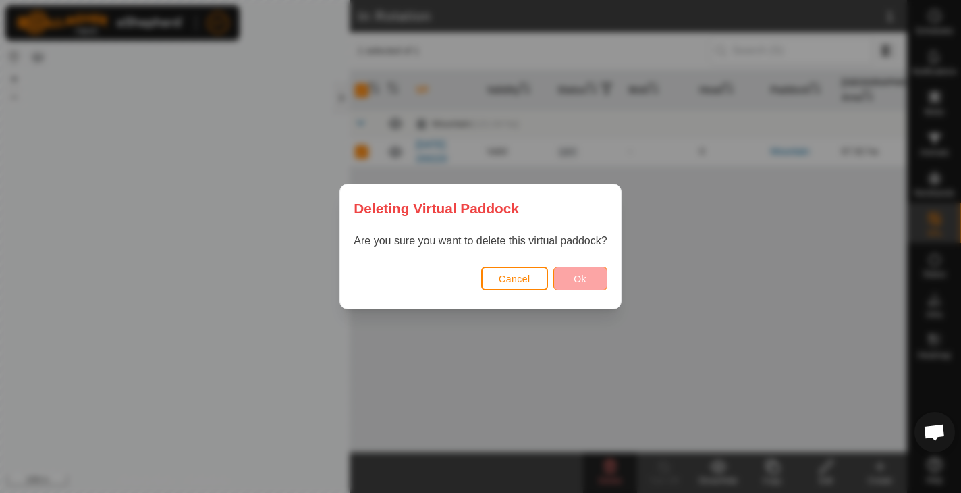
click at [575, 275] on span "Ok" at bounding box center [580, 278] width 13 height 11
checkbox input "false"
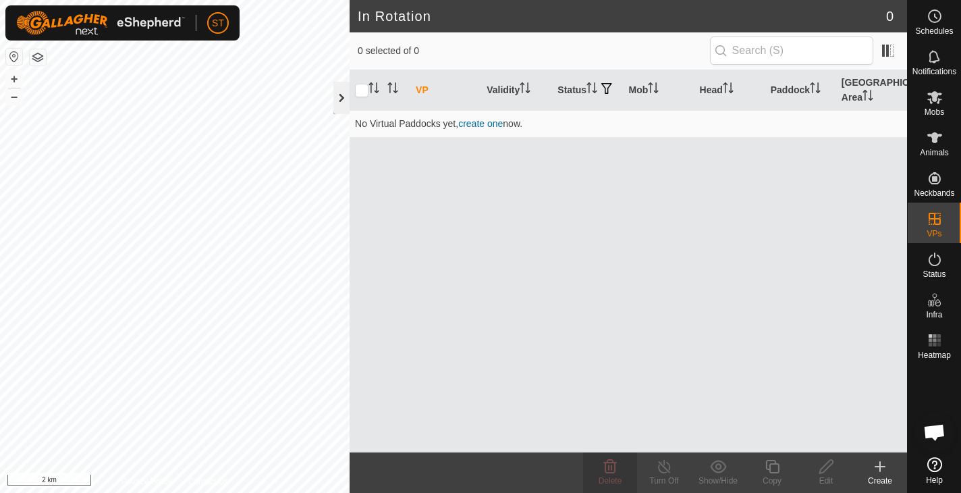
click at [336, 94] on div at bounding box center [341, 98] width 16 height 32
